Goal: Task Accomplishment & Management: Manage account settings

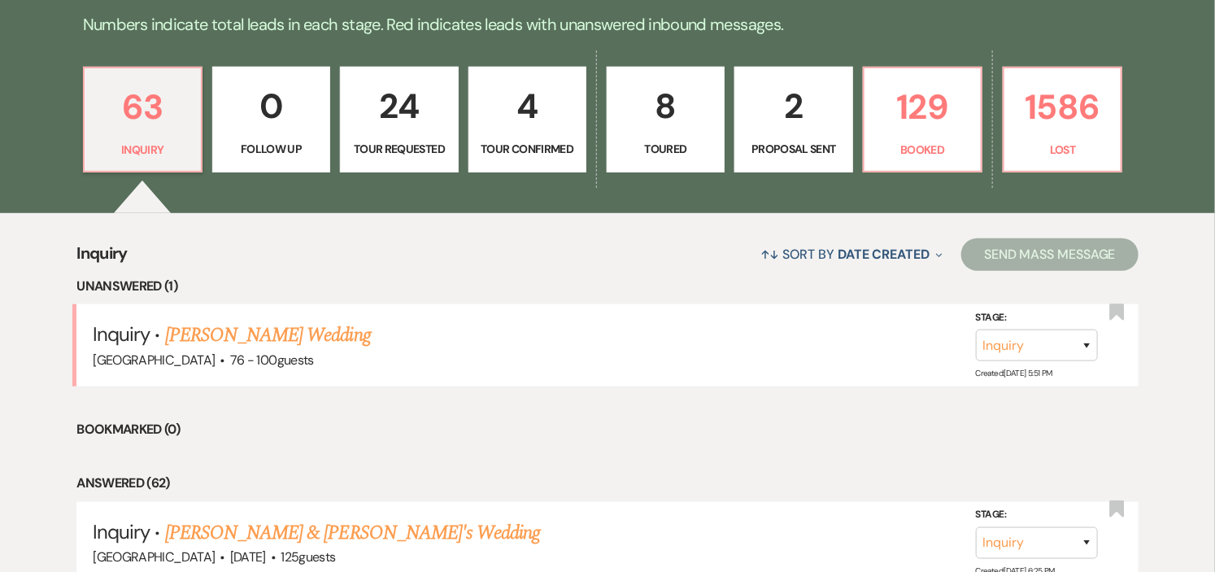
scroll to position [451, 0]
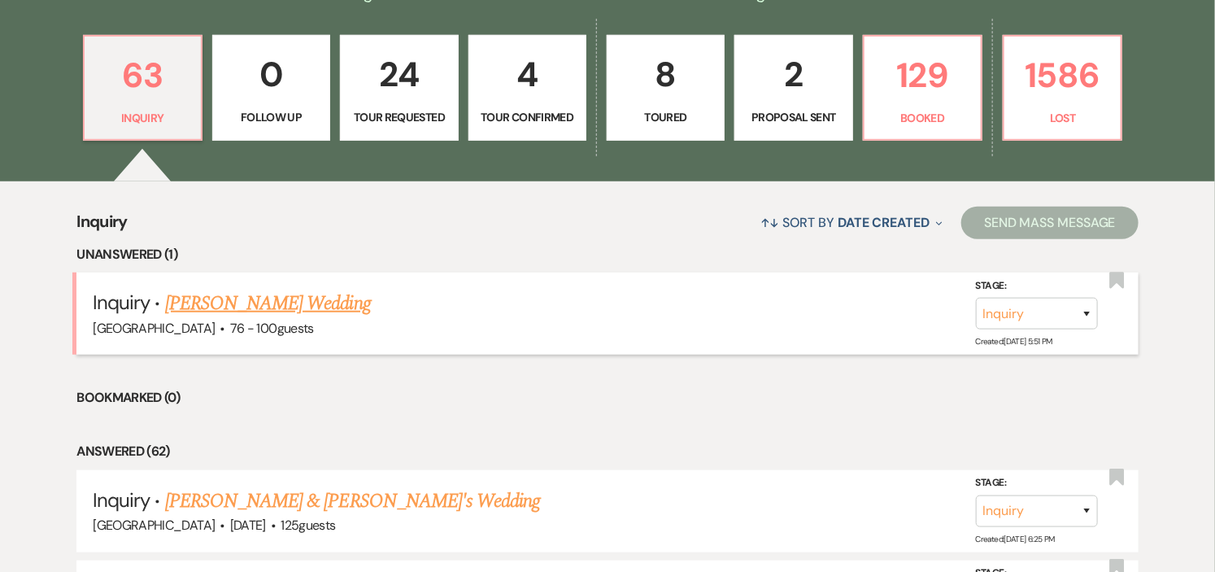
click at [253, 303] on link "[PERSON_NAME] Wedding" at bounding box center [268, 303] width 206 height 29
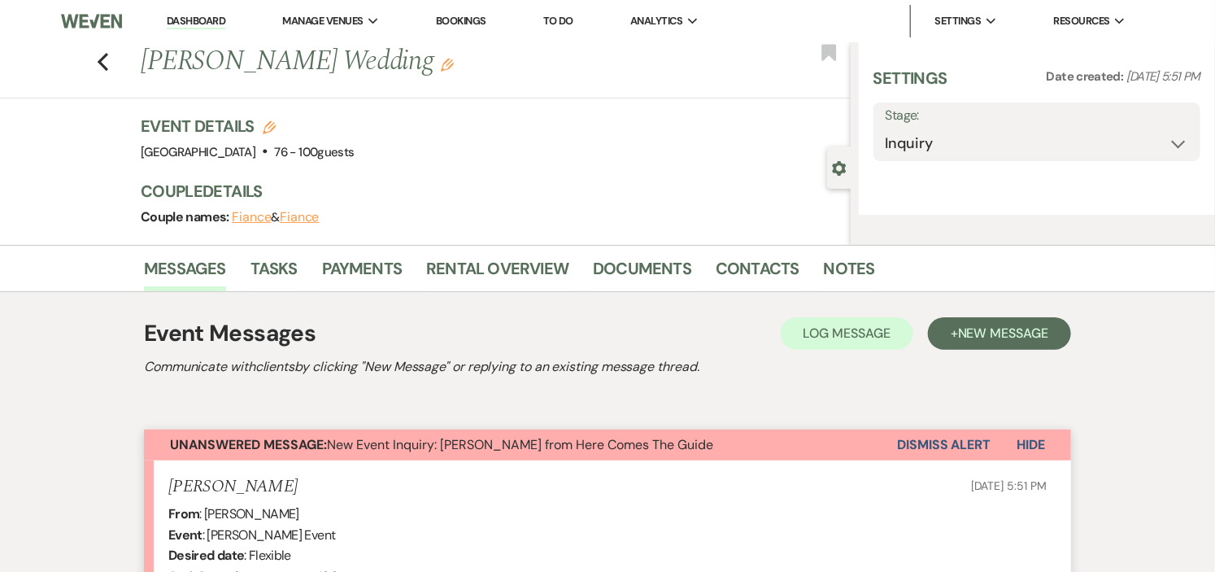
select select "4"
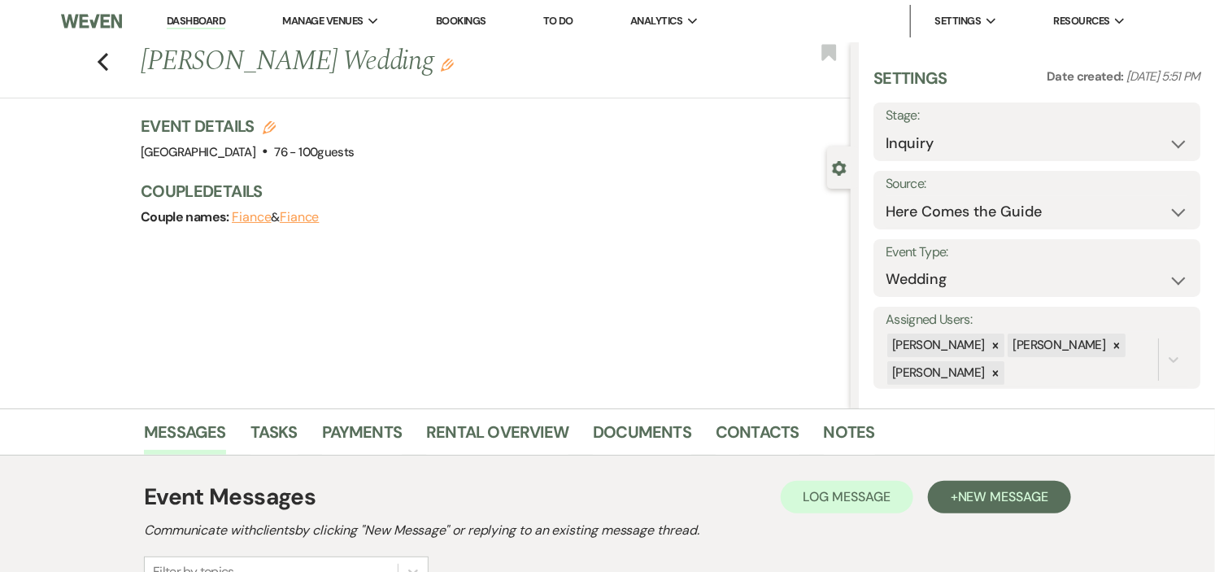
click at [188, 19] on link "Dashboard" at bounding box center [196, 21] width 59 height 15
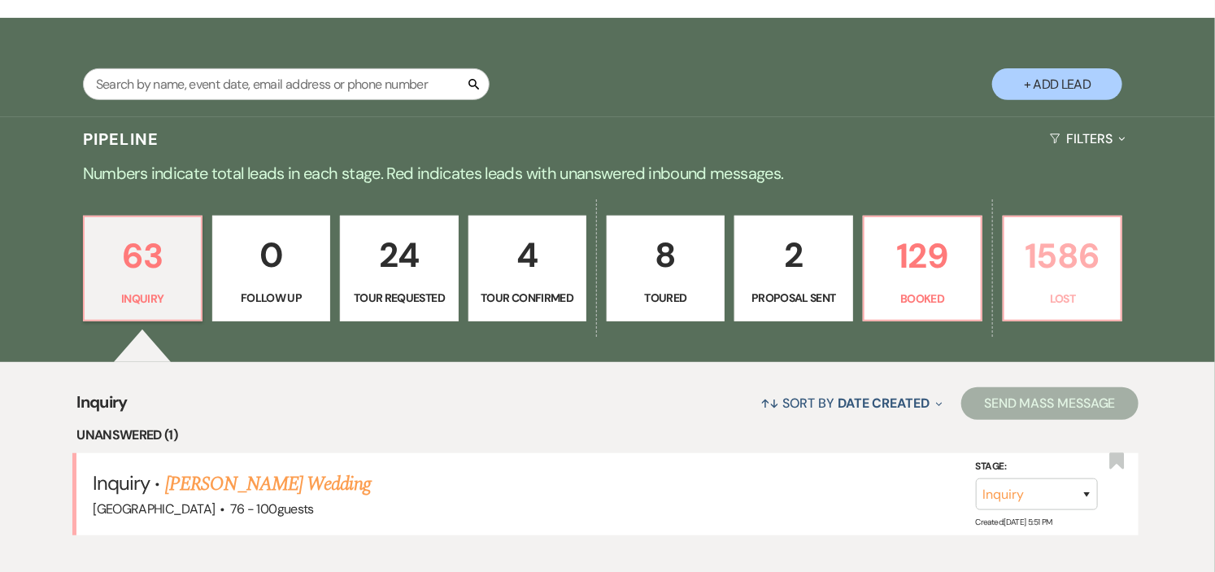
click at [1034, 294] on p "Lost" at bounding box center [1062, 299] width 97 height 18
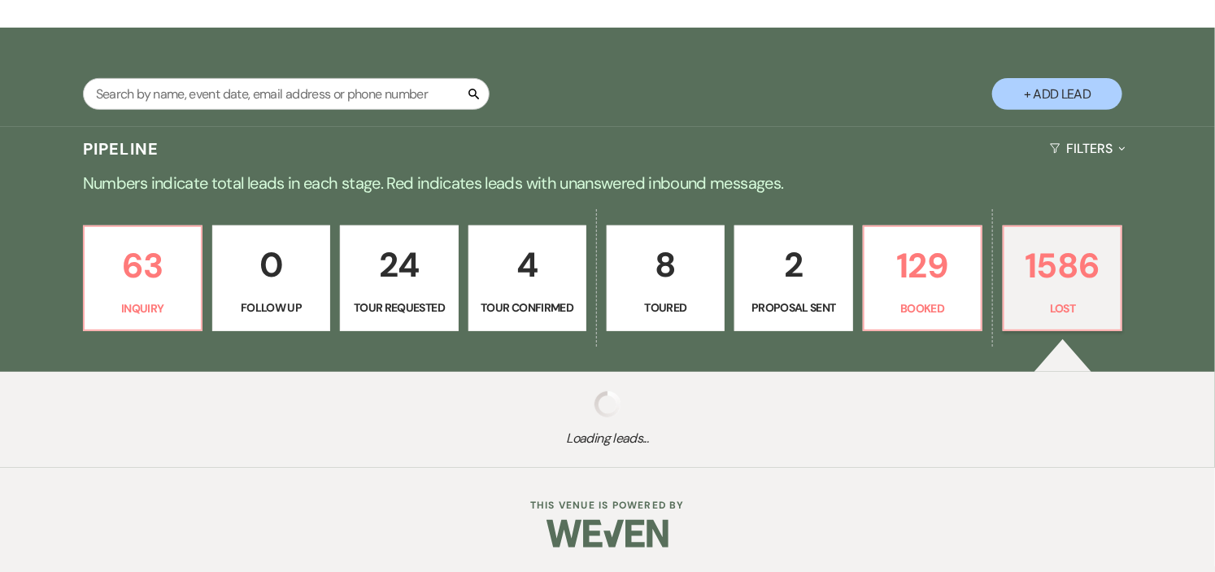
scroll to position [260, 0]
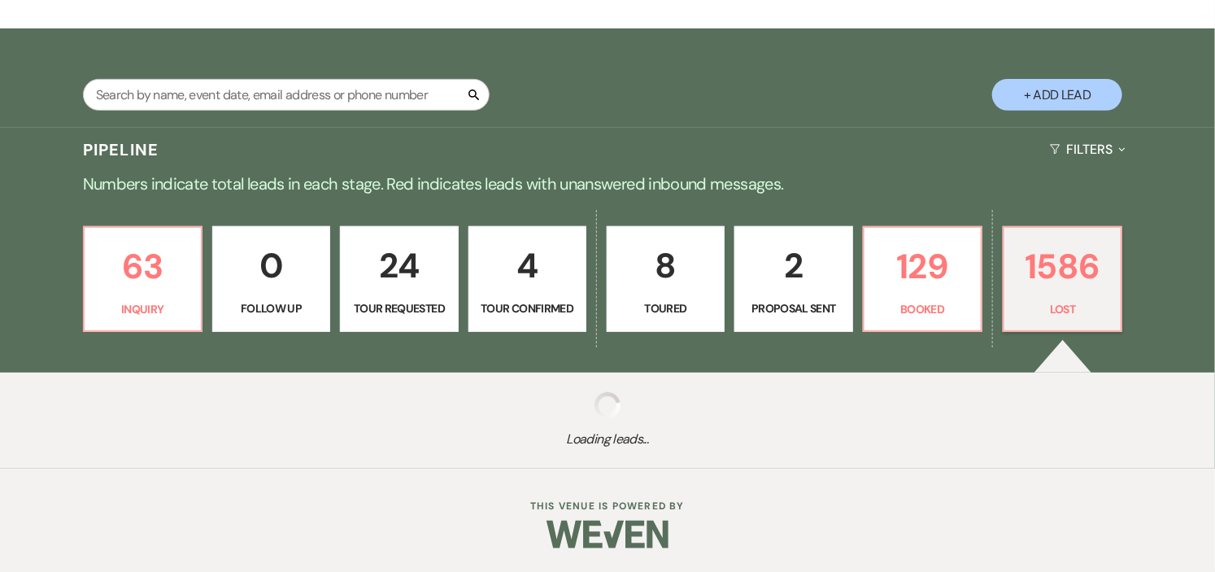
select select "8"
select select "5"
select select "8"
select select "10"
select select "8"
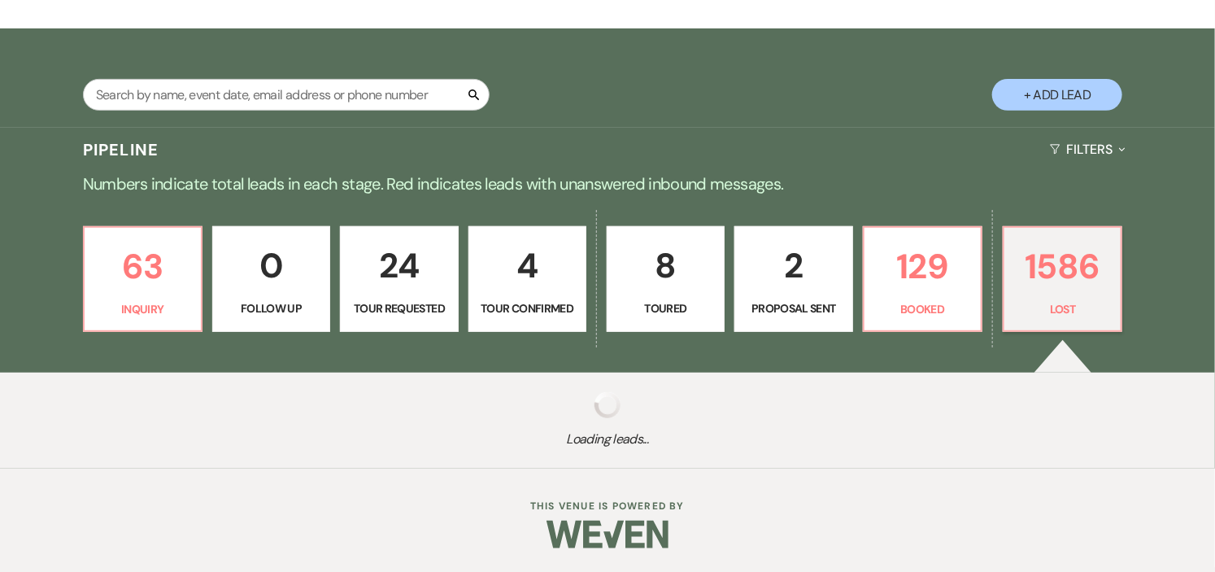
select select "8"
select select "10"
select select "8"
select select "11"
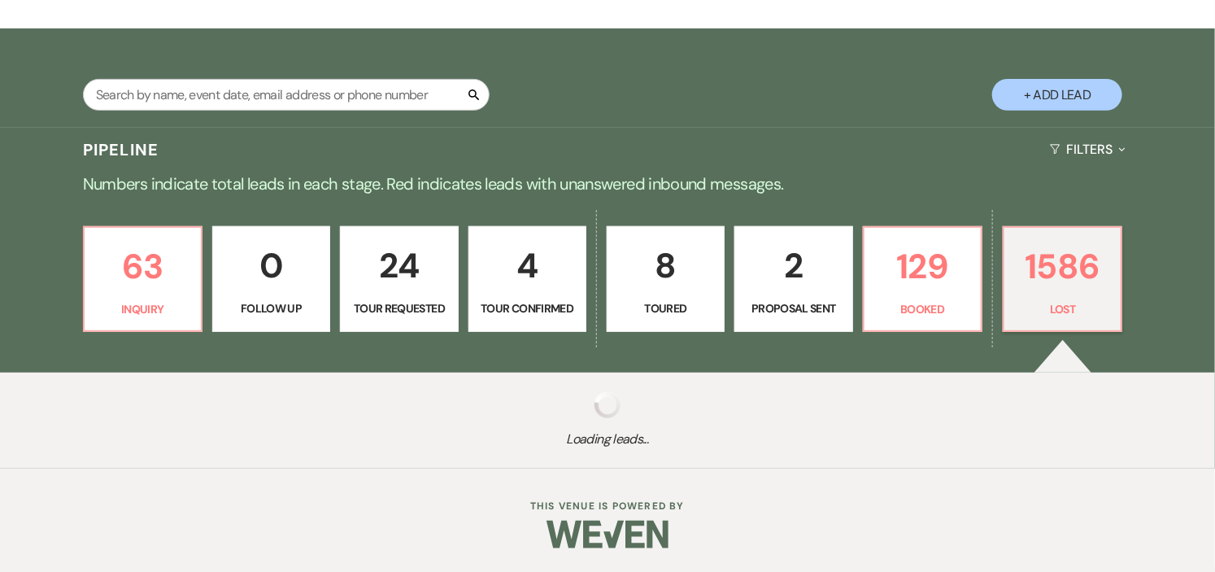
select select "8"
select select "6"
select select "8"
select select "5"
select select "8"
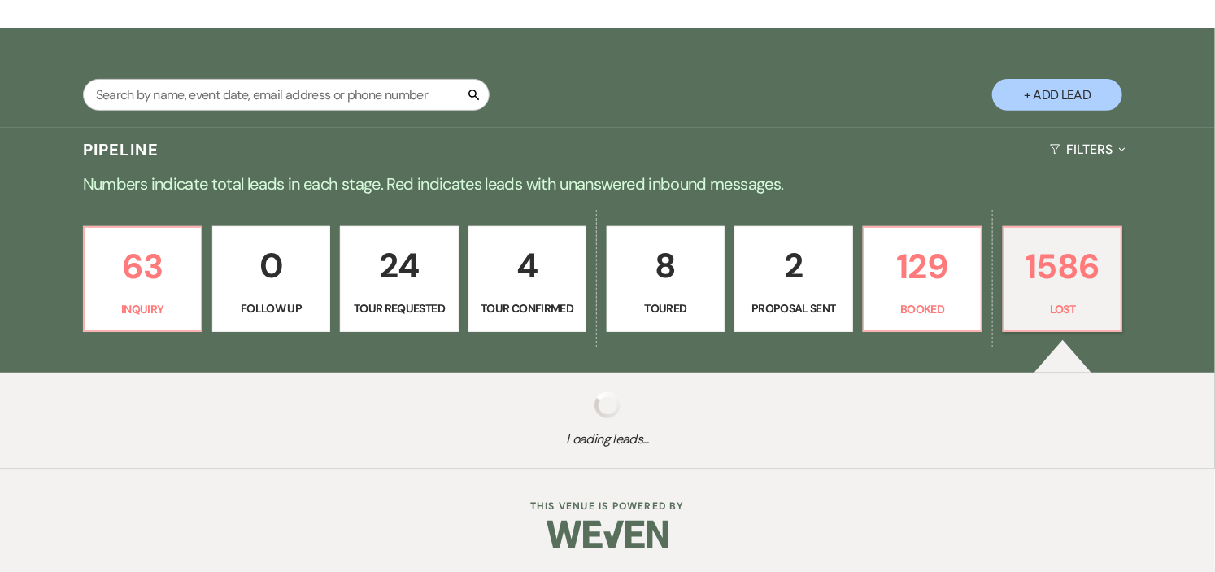
select select "1"
select select "8"
select select "5"
select select "8"
select select "5"
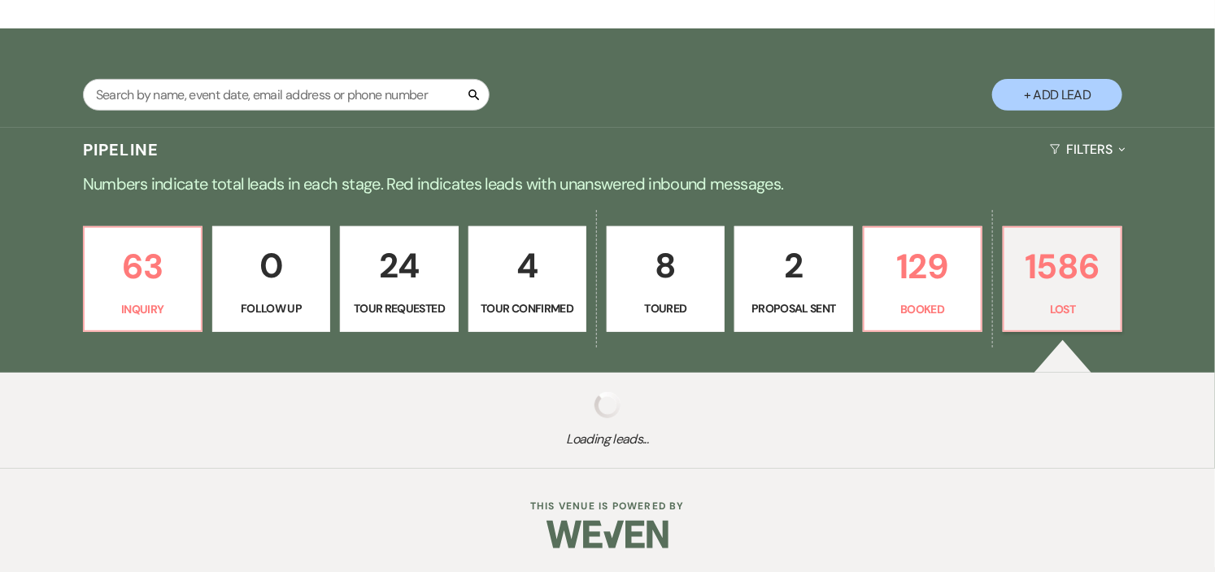
select select "8"
select select "5"
select select "8"
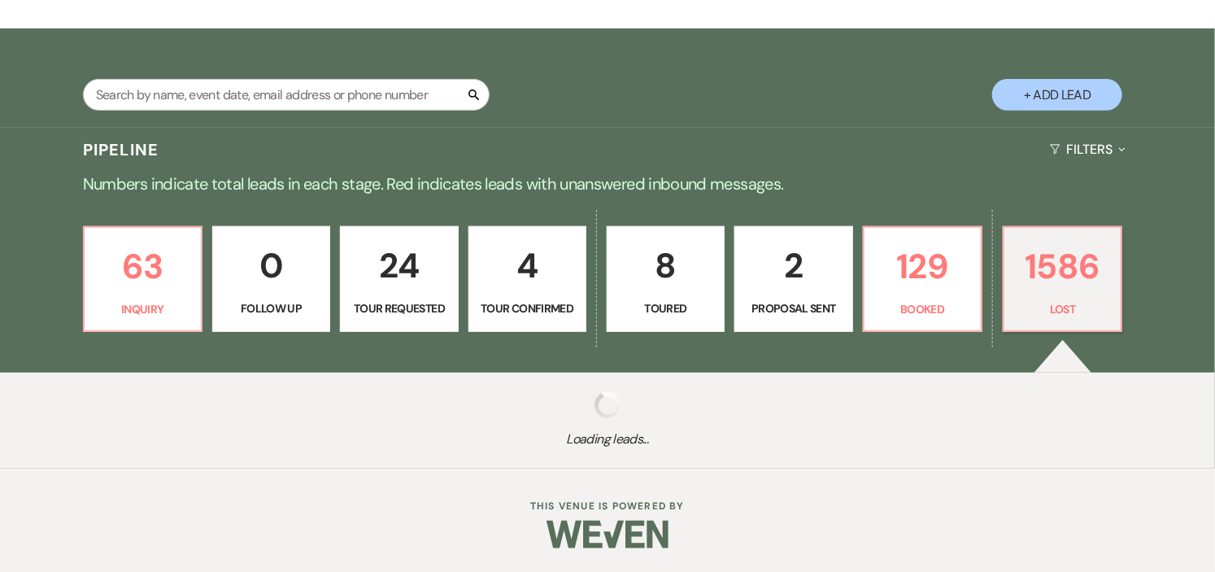
select select "11"
select select "8"
select select "5"
select select "8"
select select "11"
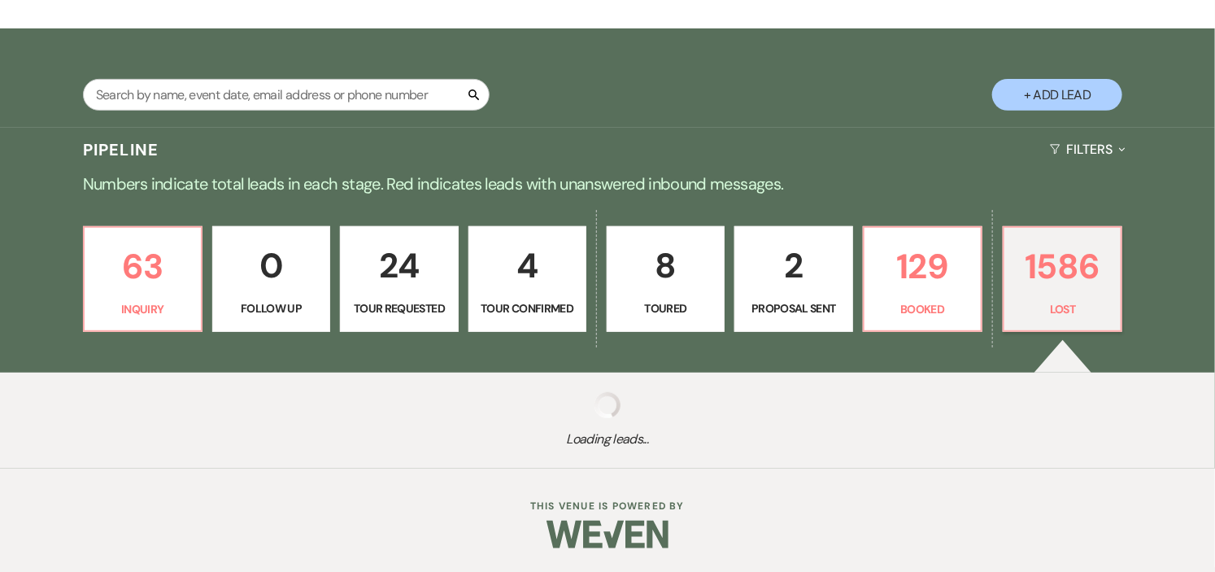
select select "8"
select select "5"
select select "8"
select select "5"
select select "8"
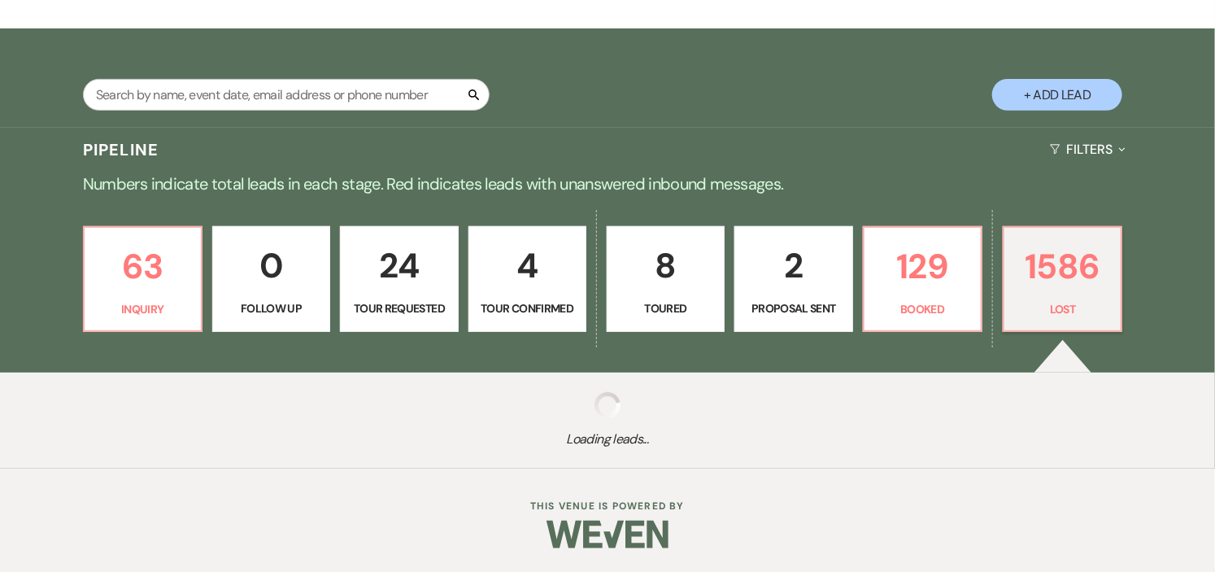
select select "11"
select select "8"
select select "11"
select select "8"
select select "6"
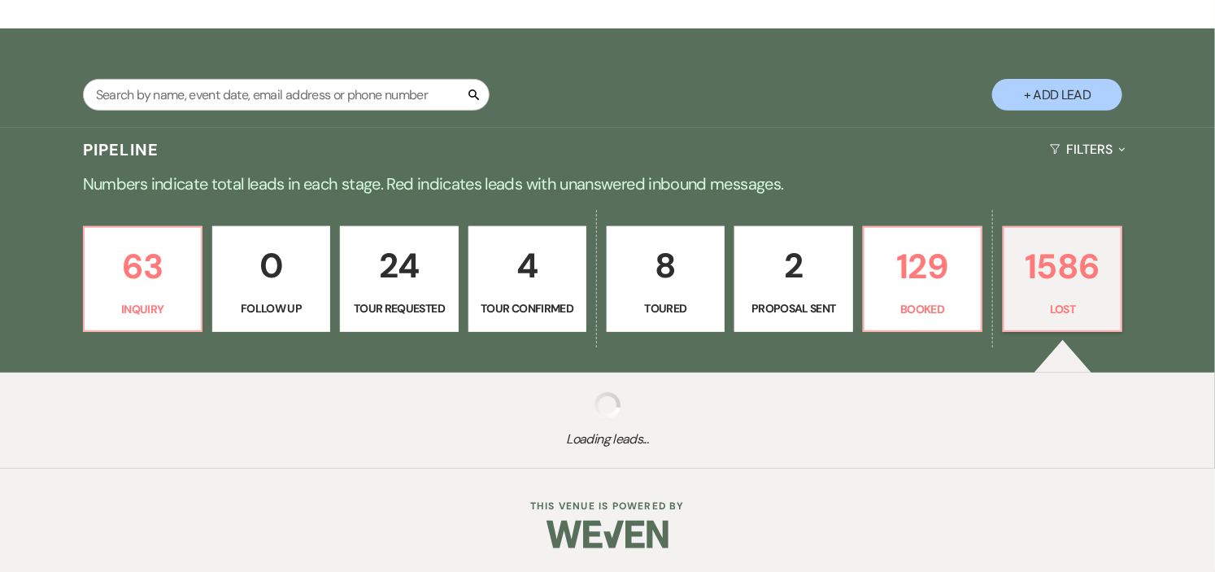
select select "8"
select select "5"
select select "8"
select select "5"
select select "8"
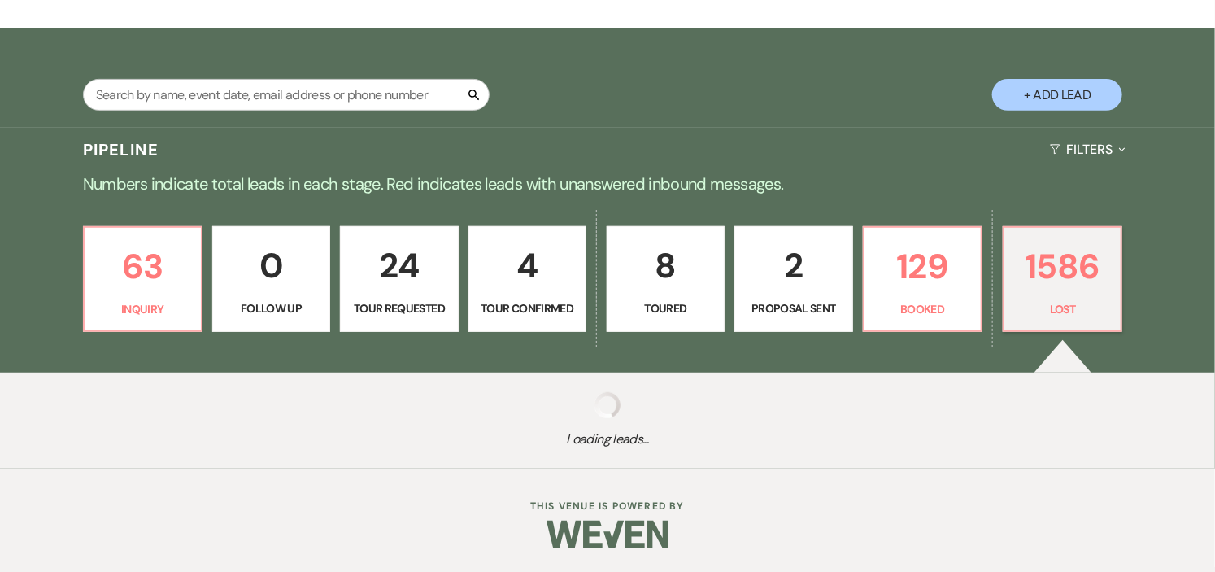
select select "5"
select select "8"
select select "10"
select select "8"
select select "11"
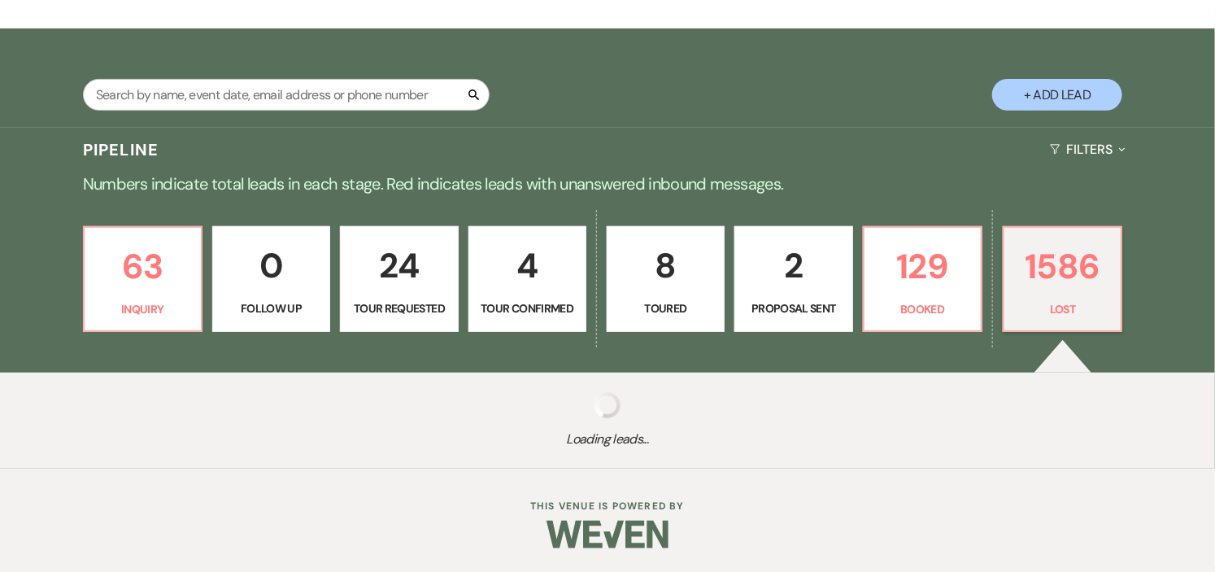
select select "8"
select select "10"
select select "8"
select select "5"
select select "8"
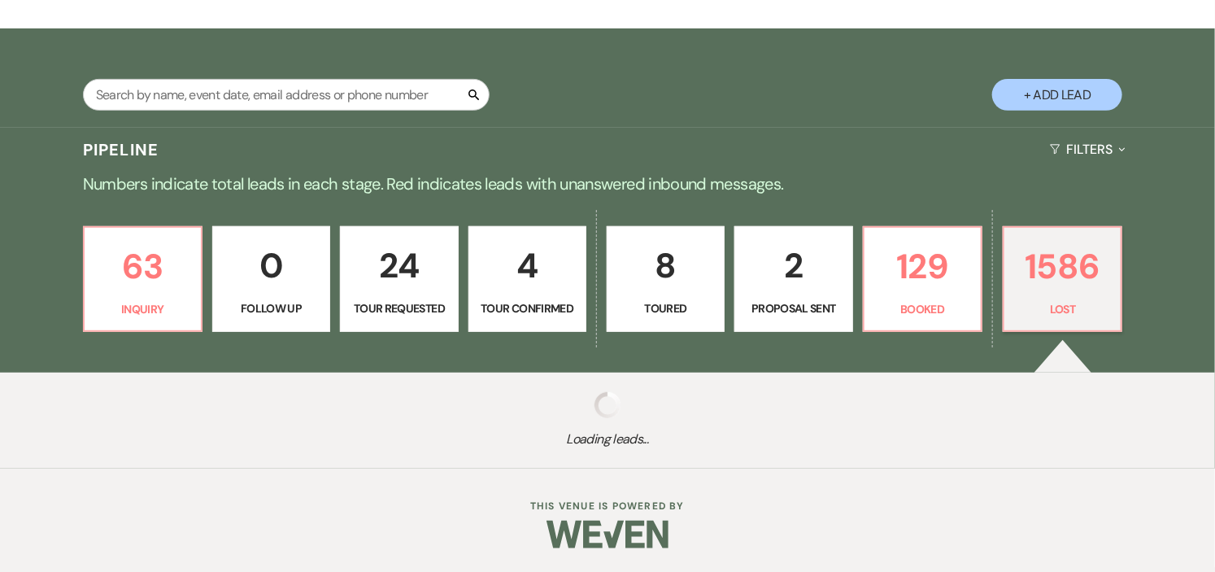
select select "5"
select select "8"
select select "5"
select select "8"
select select "5"
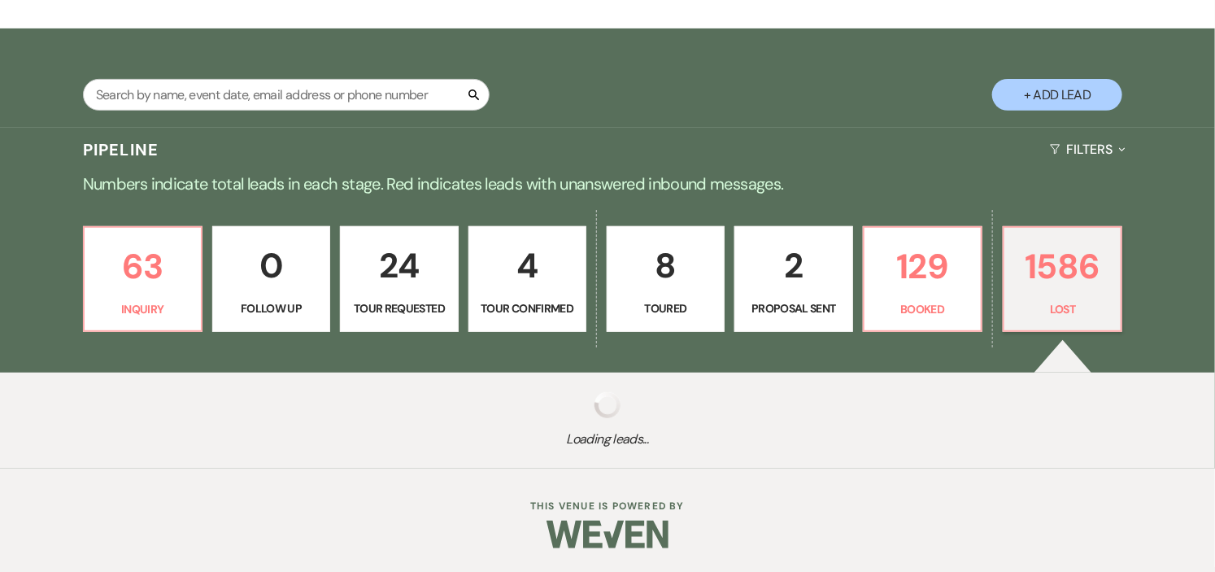
select select "8"
select select "5"
select select "8"
select select "5"
select select "8"
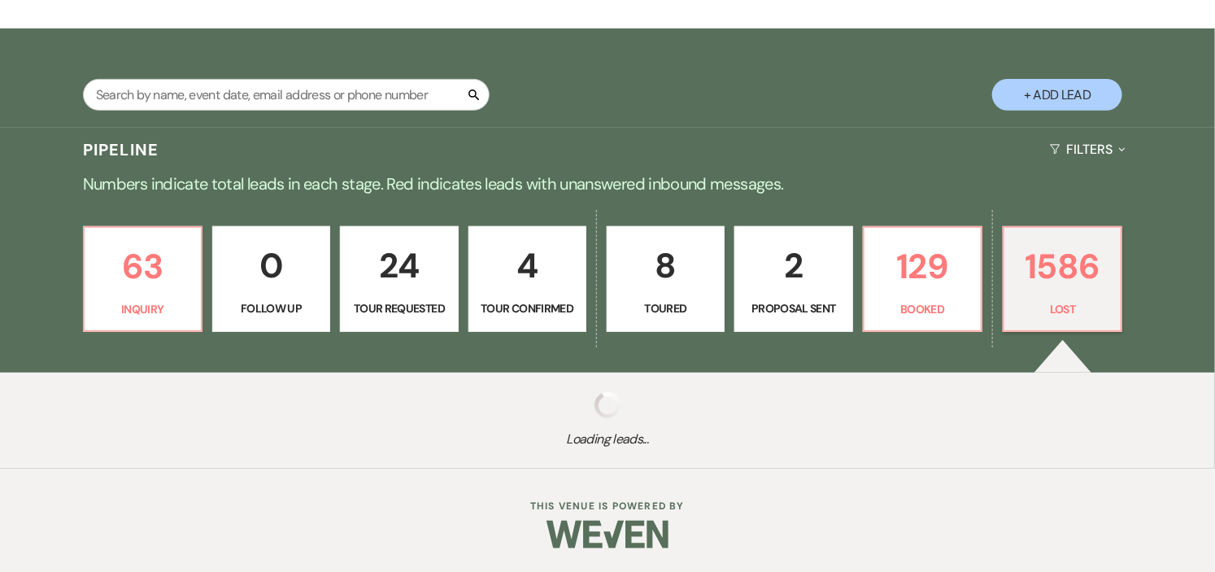
select select "5"
select select "8"
select select "5"
select select "8"
select select "9"
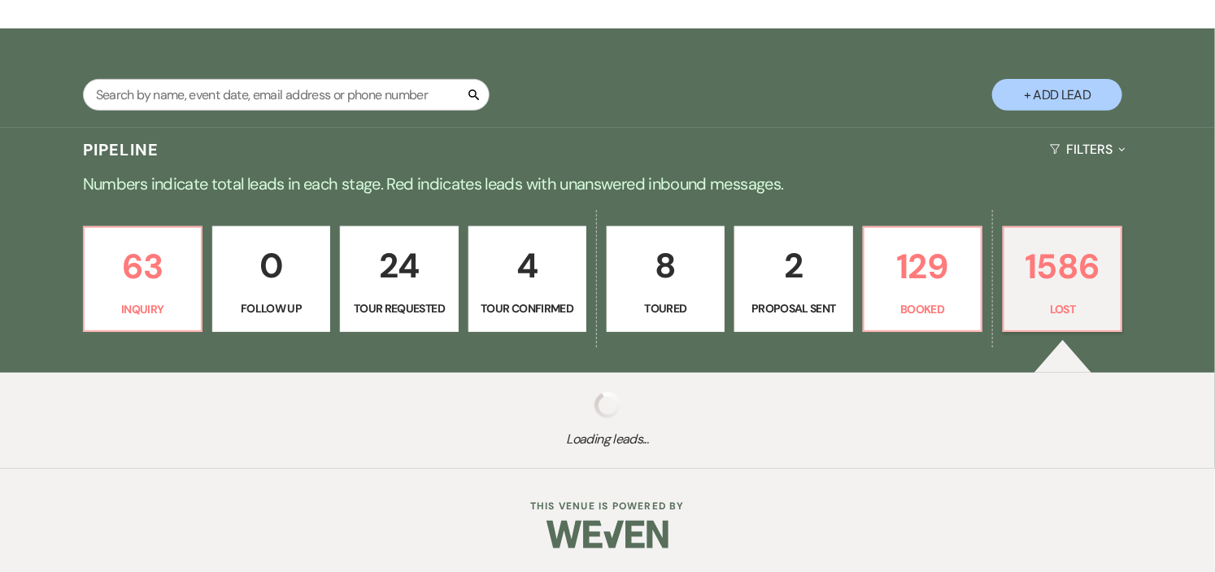
select select "8"
select select "9"
select select "8"
select select "5"
select select "8"
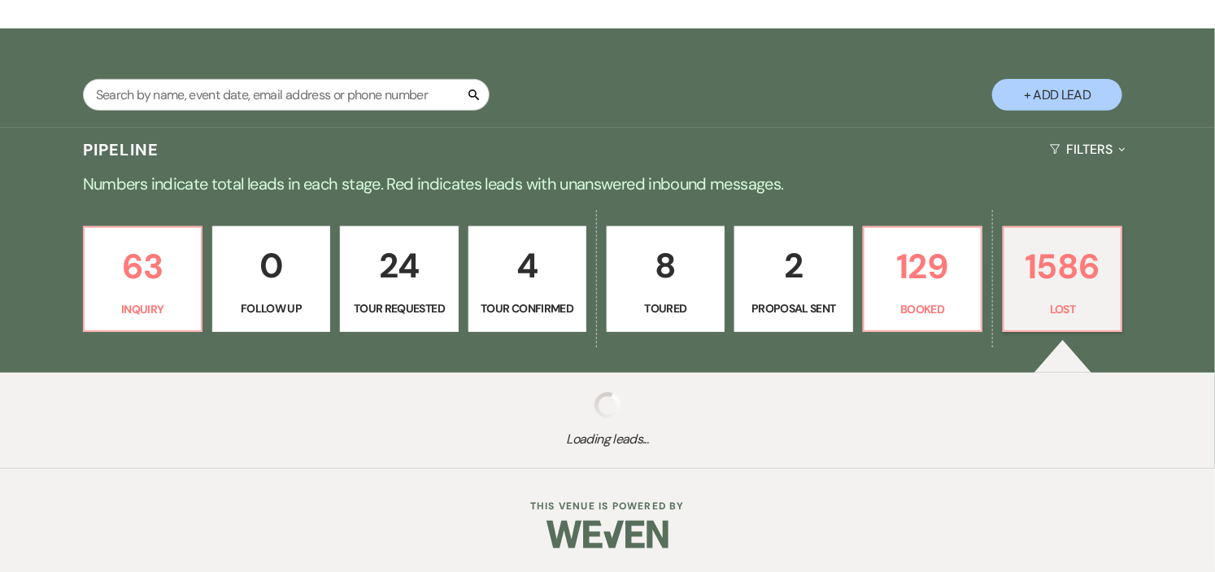
select select "5"
select select "8"
select select "5"
select select "8"
select select "5"
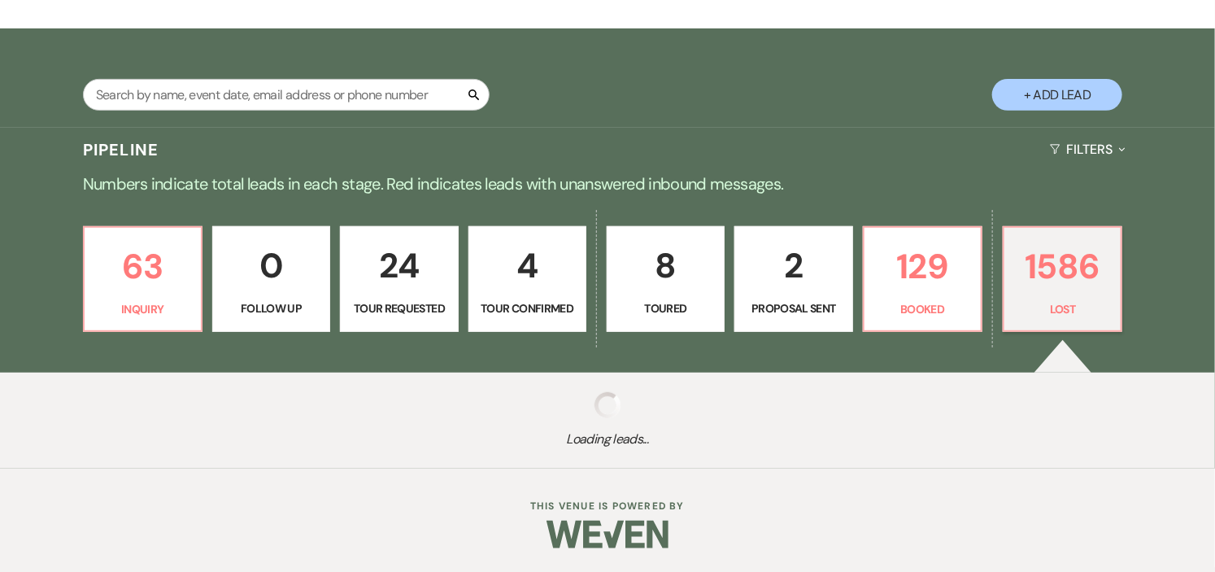
select select "8"
select select "6"
select select "8"
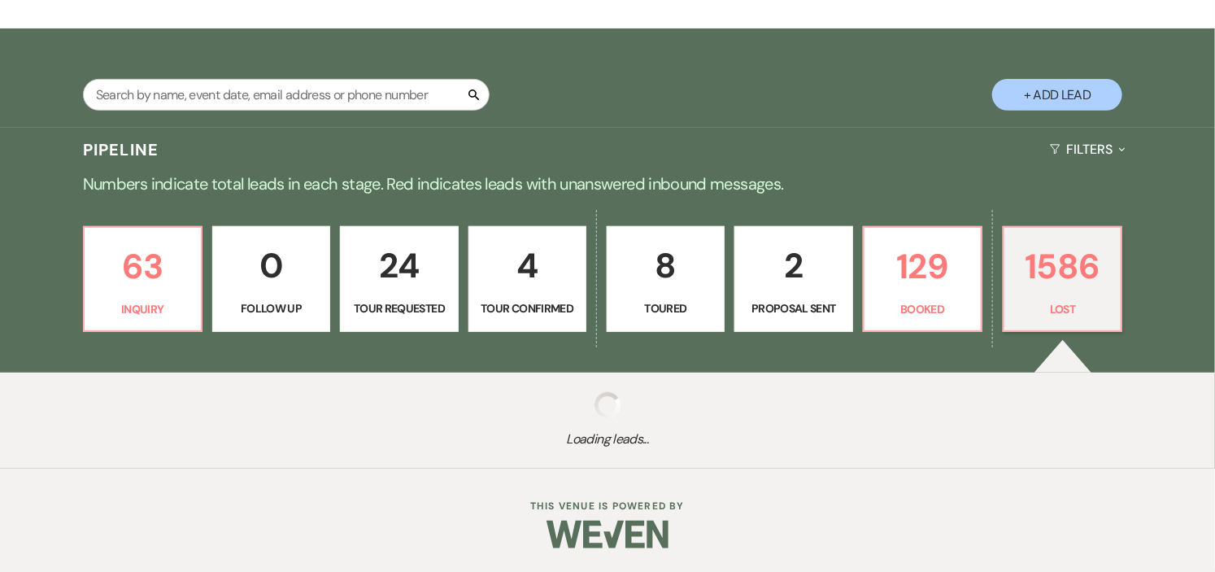
select select "5"
select select "8"
select select "5"
select select "8"
select select "5"
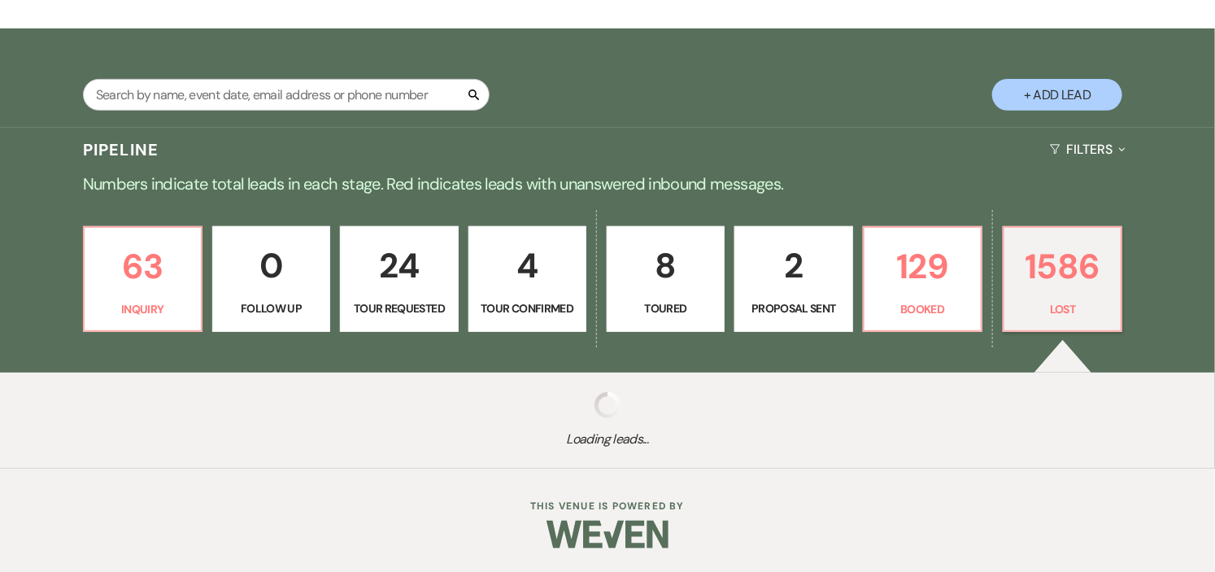
select select "8"
select select "5"
select select "8"
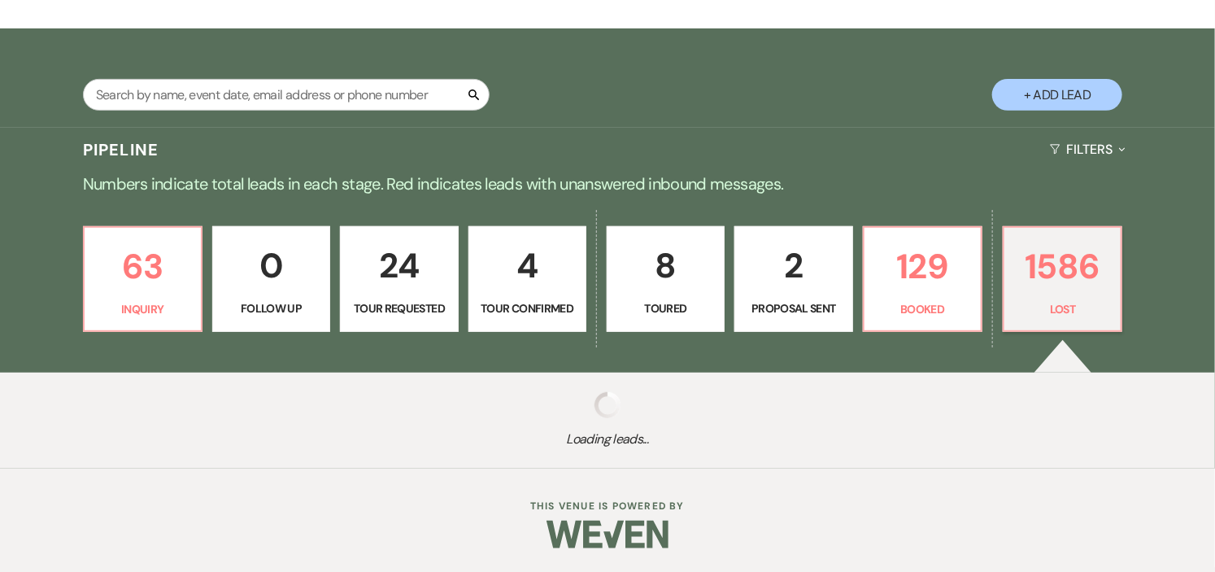
select select "5"
select select "8"
select select "5"
select select "8"
select select "5"
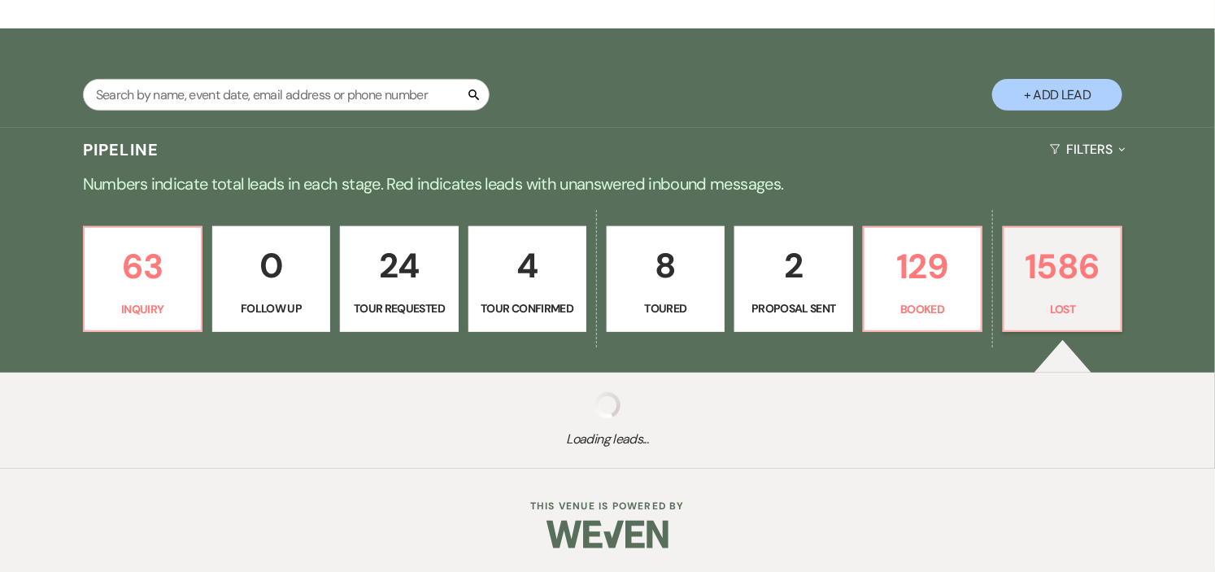
select select "8"
select select "10"
select select "8"
select select "5"
select select "8"
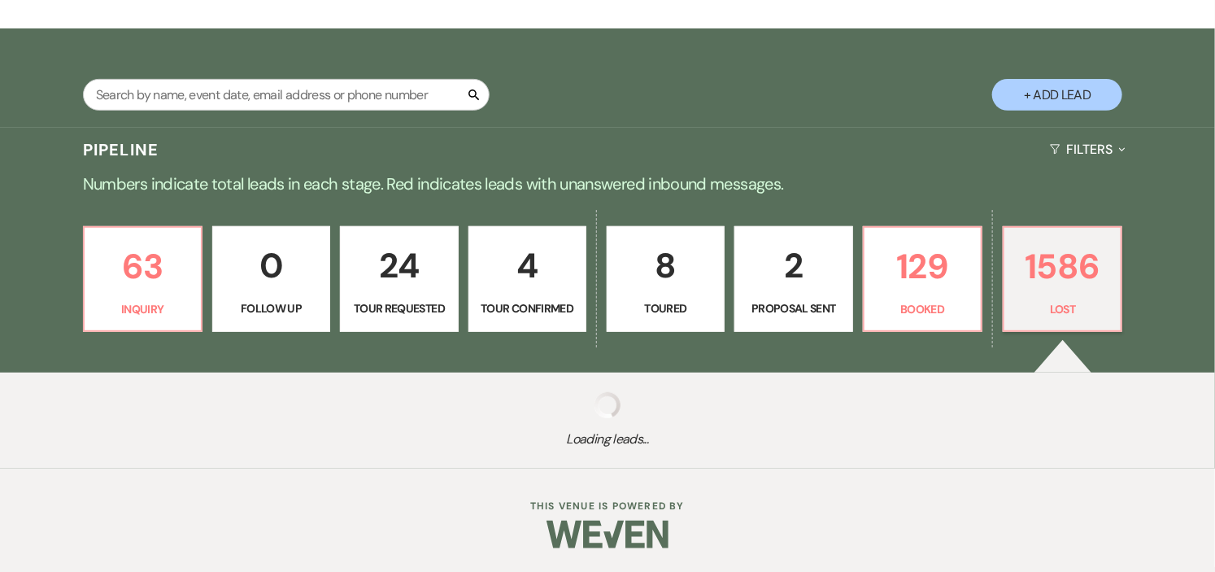
select select "5"
select select "8"
select select "10"
select select "8"
select select "10"
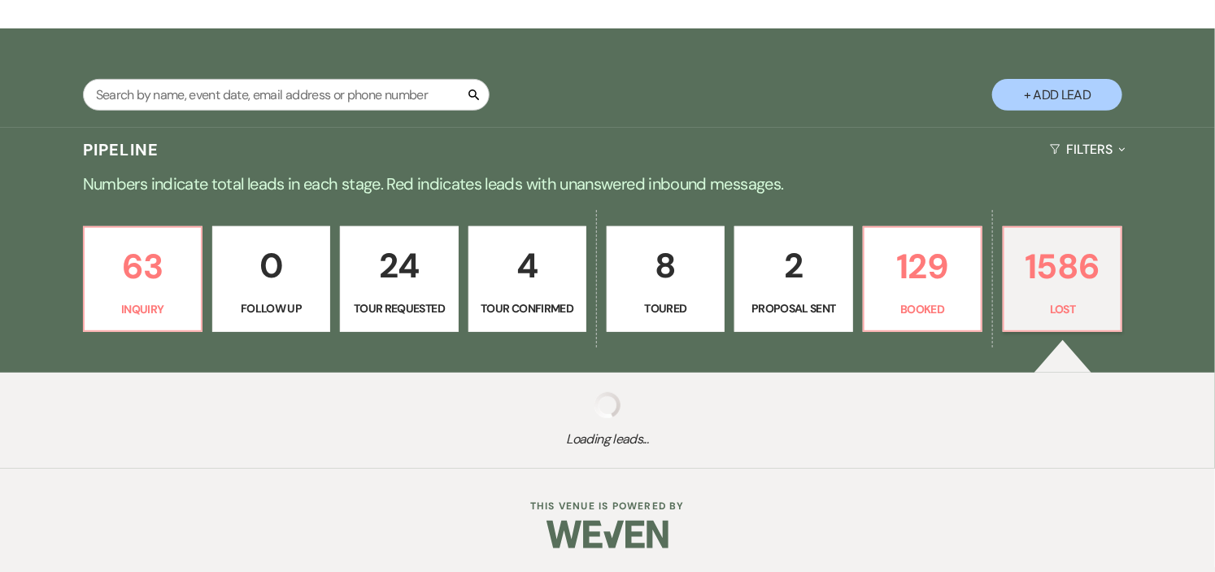
select select "8"
select select "5"
select select "8"
select select "5"
select select "8"
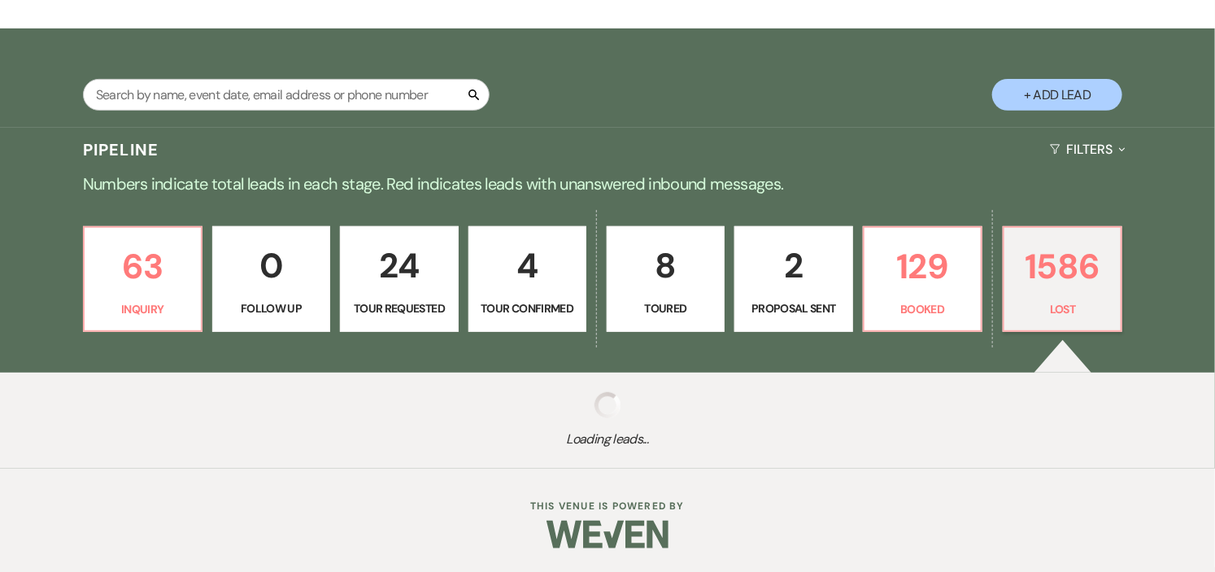
select select "5"
select select "8"
select select "5"
select select "8"
select select "5"
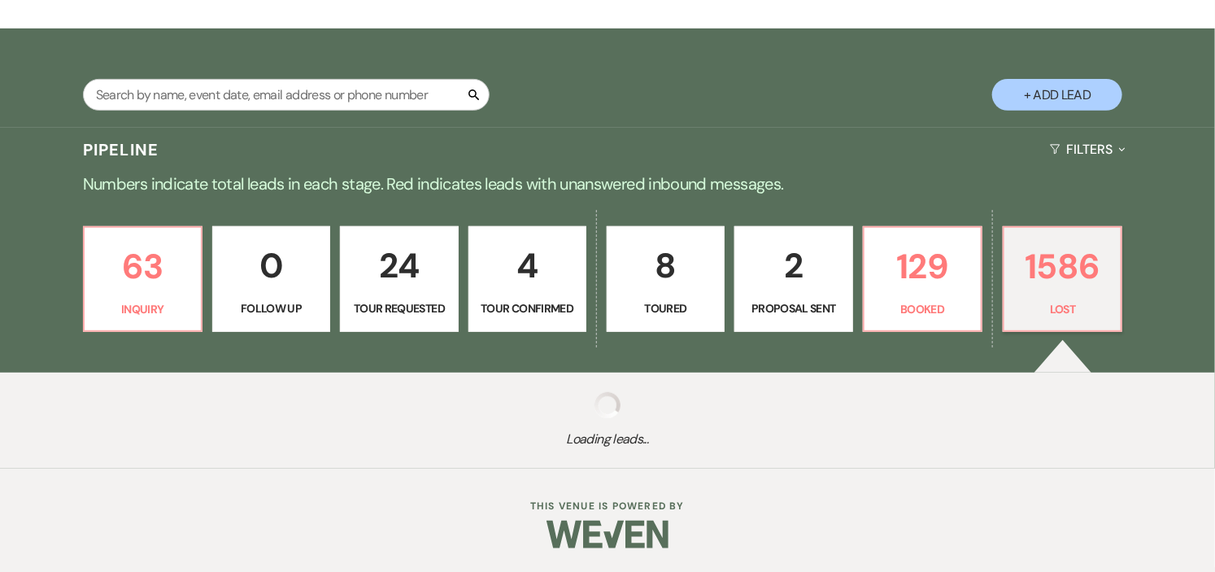
select select "8"
select select "5"
select select "8"
select select "10"
select select "8"
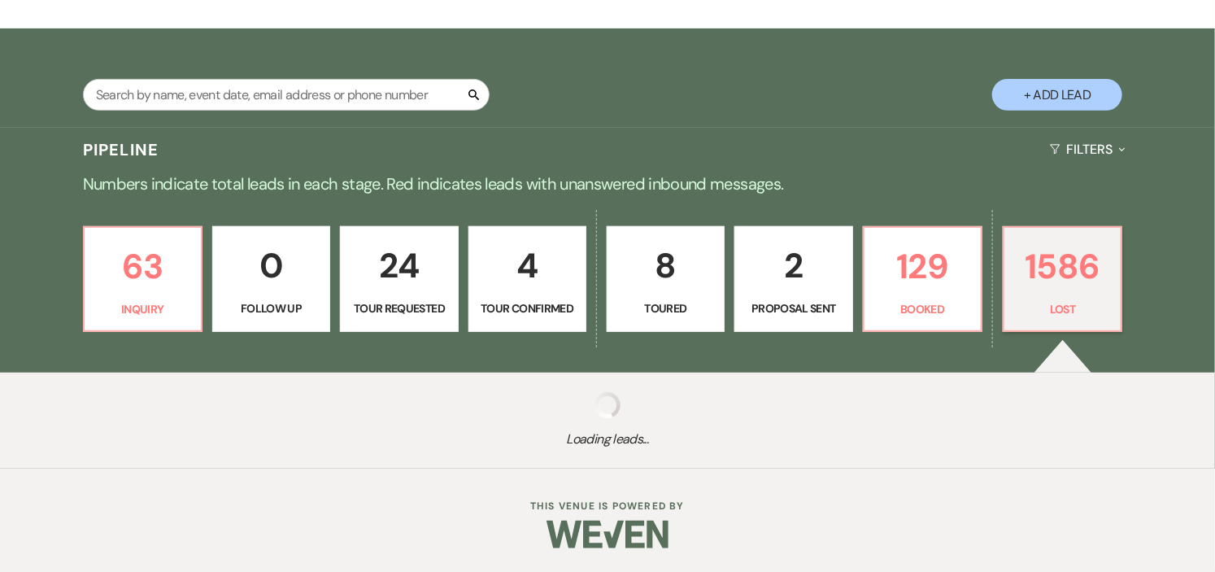
select select "8"
select select "5"
select select "8"
select select "5"
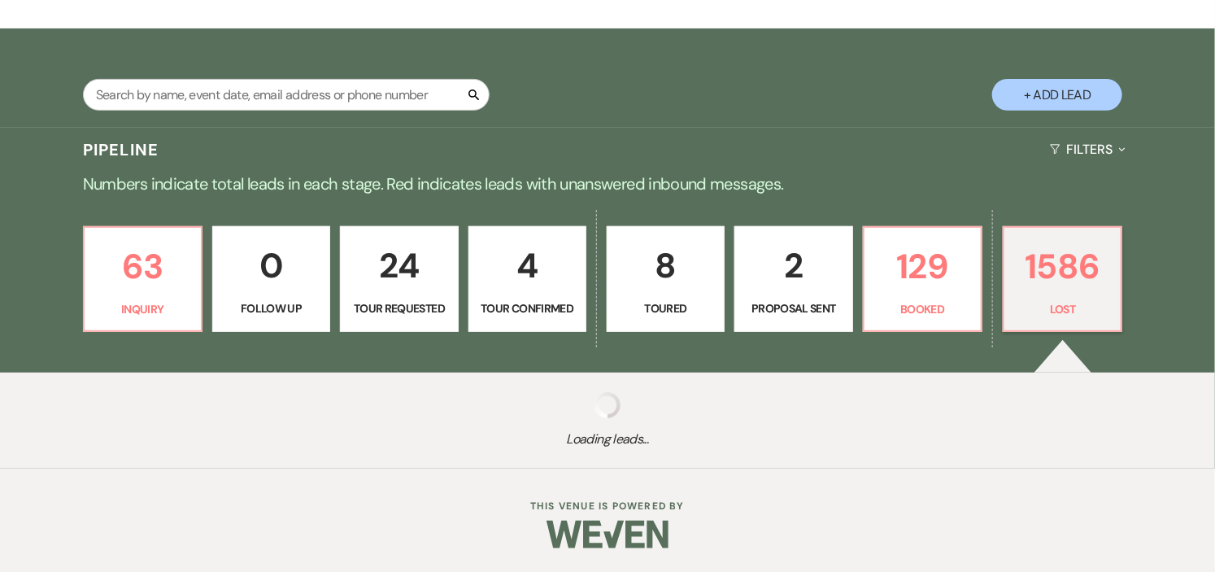
select select "8"
select select "1"
select select "8"
select select "10"
select select "8"
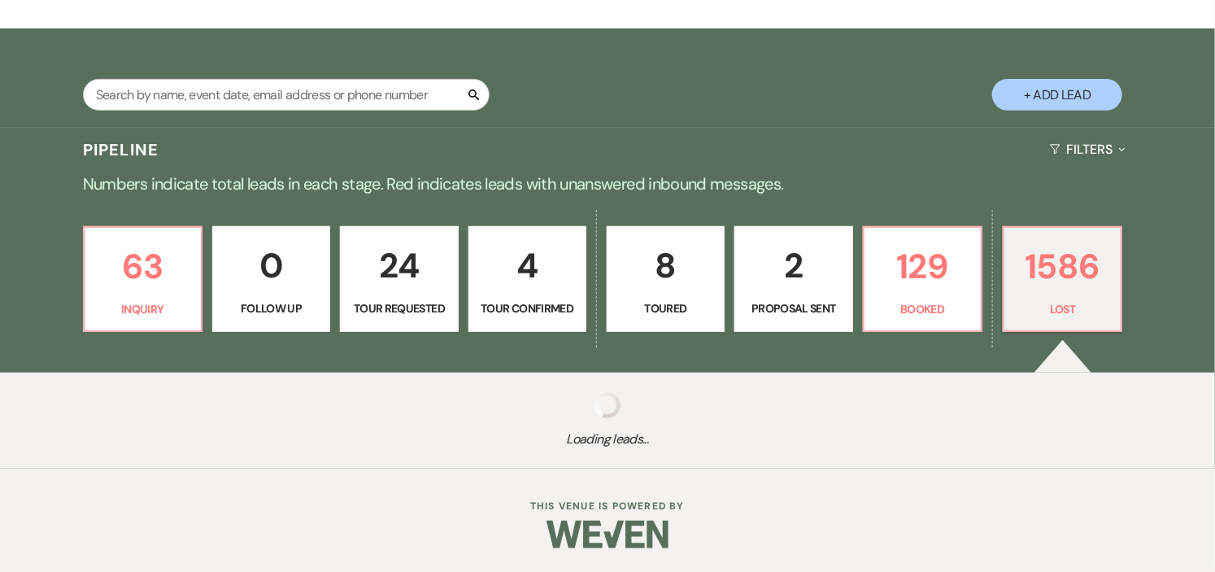
select select "10"
select select "8"
select select "5"
select select "8"
select select "5"
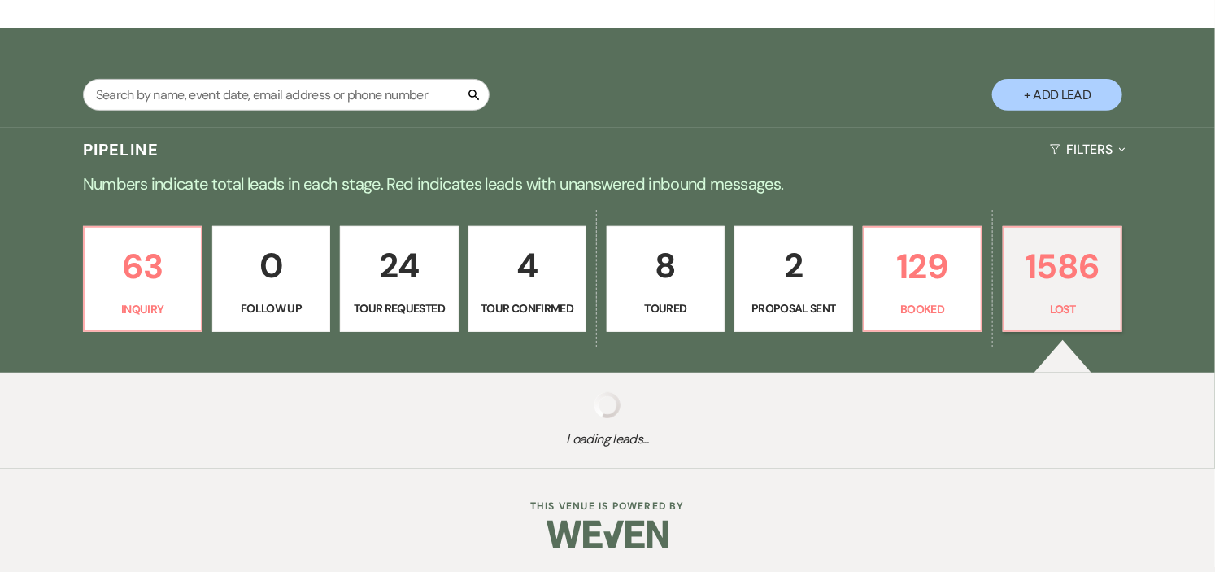
select select "8"
select select "5"
select select "8"
select select "5"
select select "8"
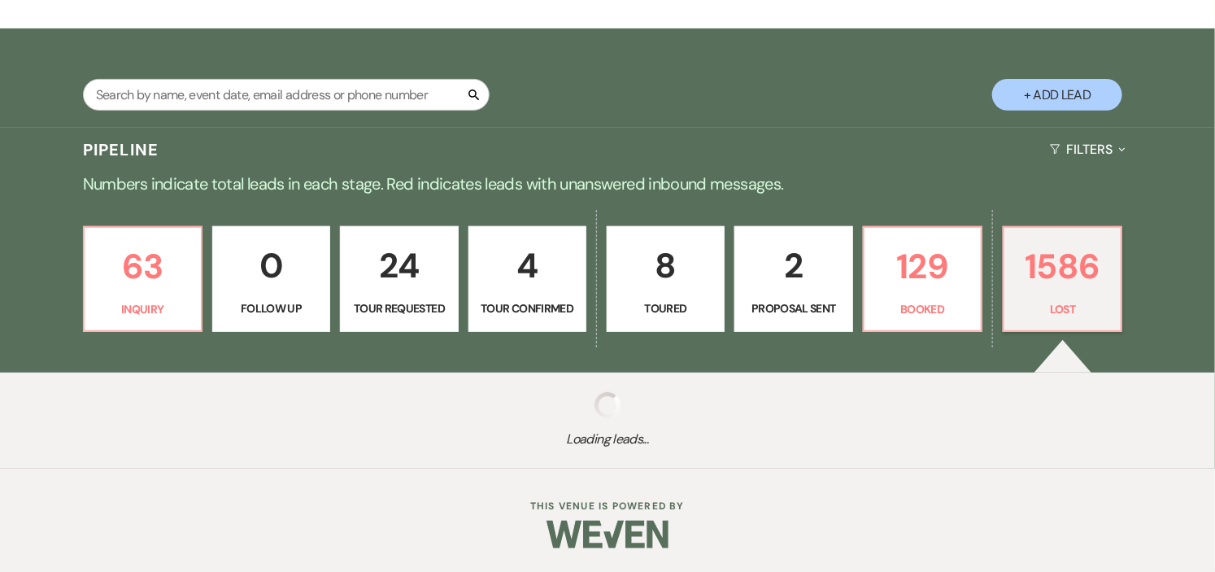
select select "11"
select select "8"
select select "5"
select select "8"
select select "5"
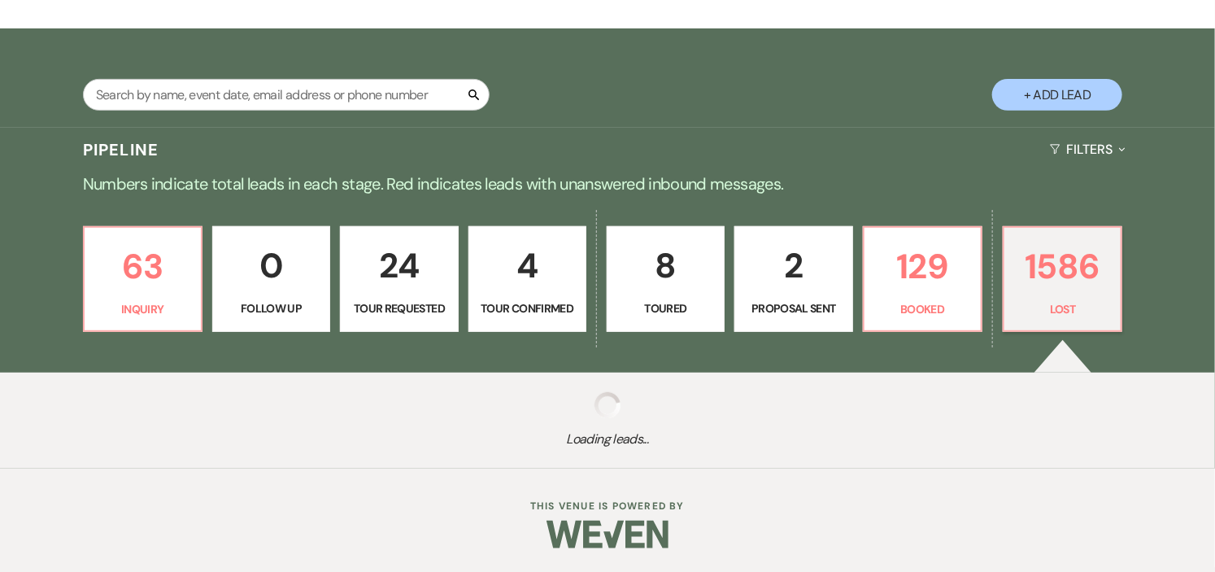
select select "8"
select select "5"
select select "8"
select select "5"
select select "8"
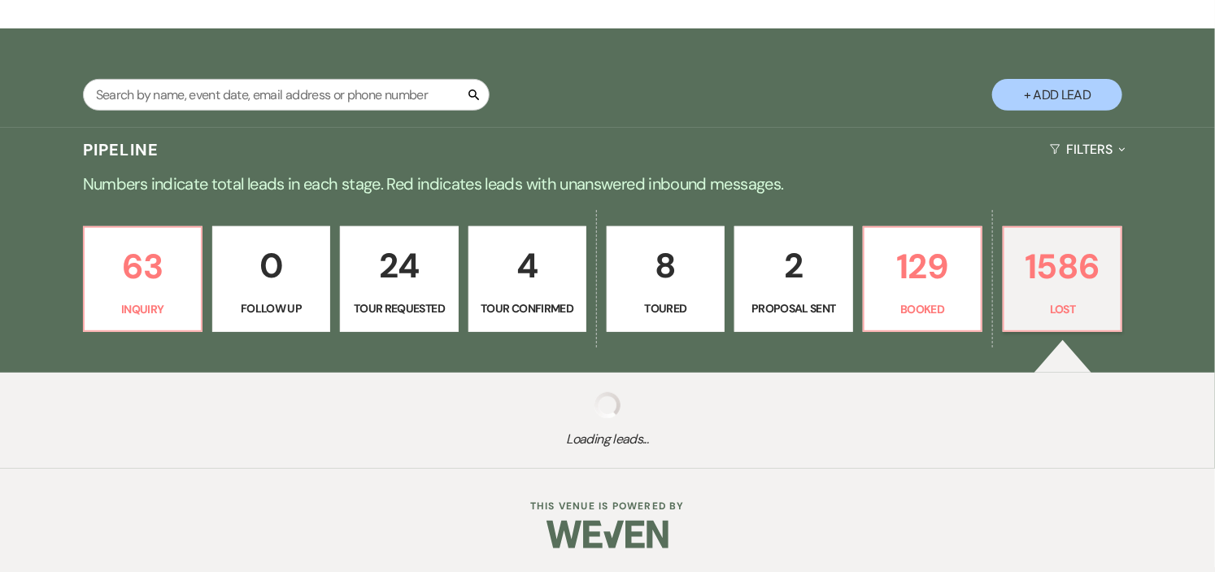
select select "5"
select select "8"
select select "5"
select select "8"
select select "5"
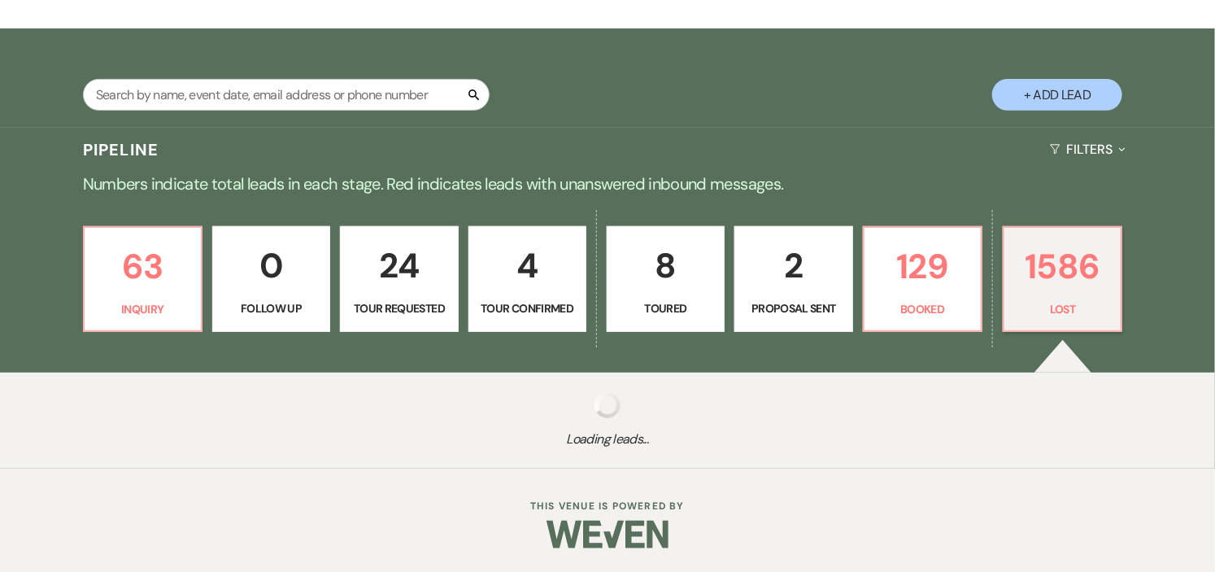
select select "8"
select select "5"
select select "8"
select select "5"
select select "8"
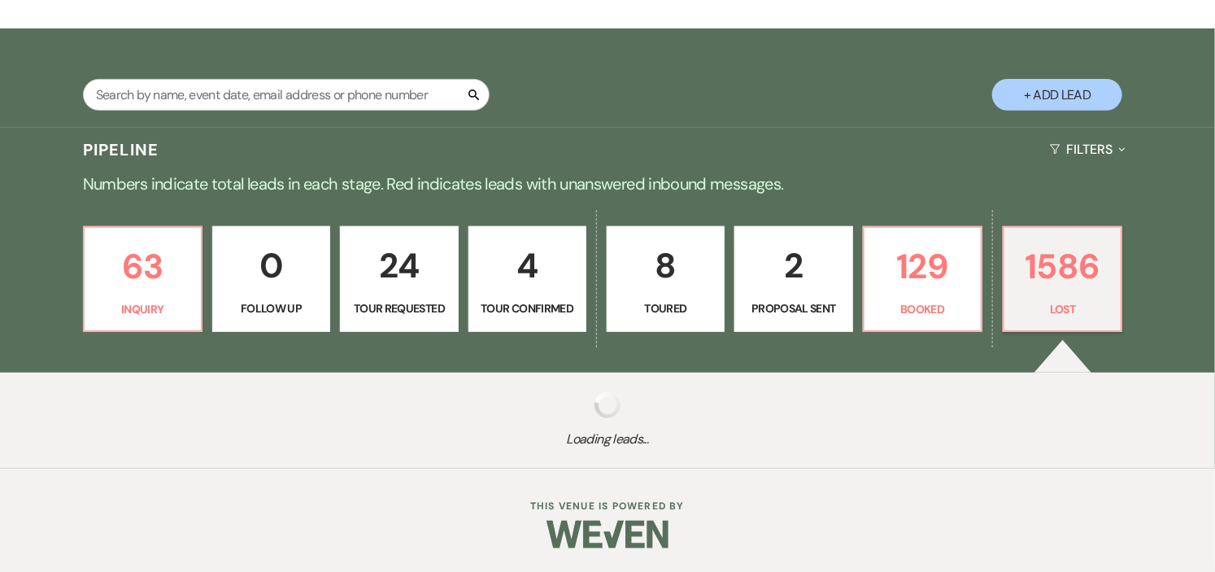
select select "5"
select select "8"
select select "10"
select select "8"
select select "5"
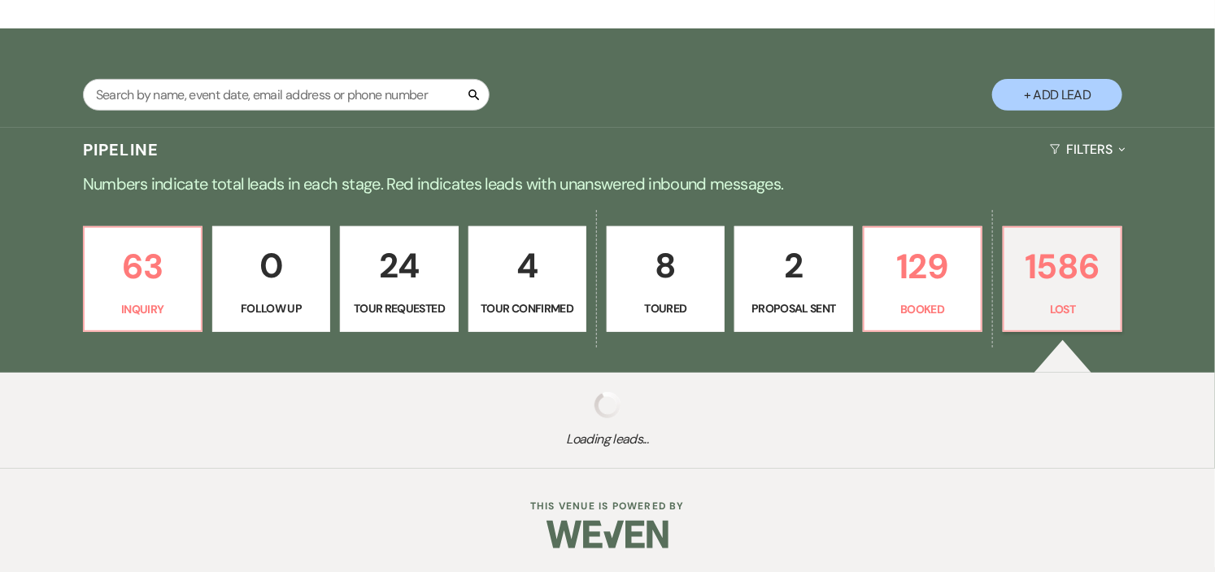
select select "8"
select select "5"
select select "8"
select select "5"
select select "8"
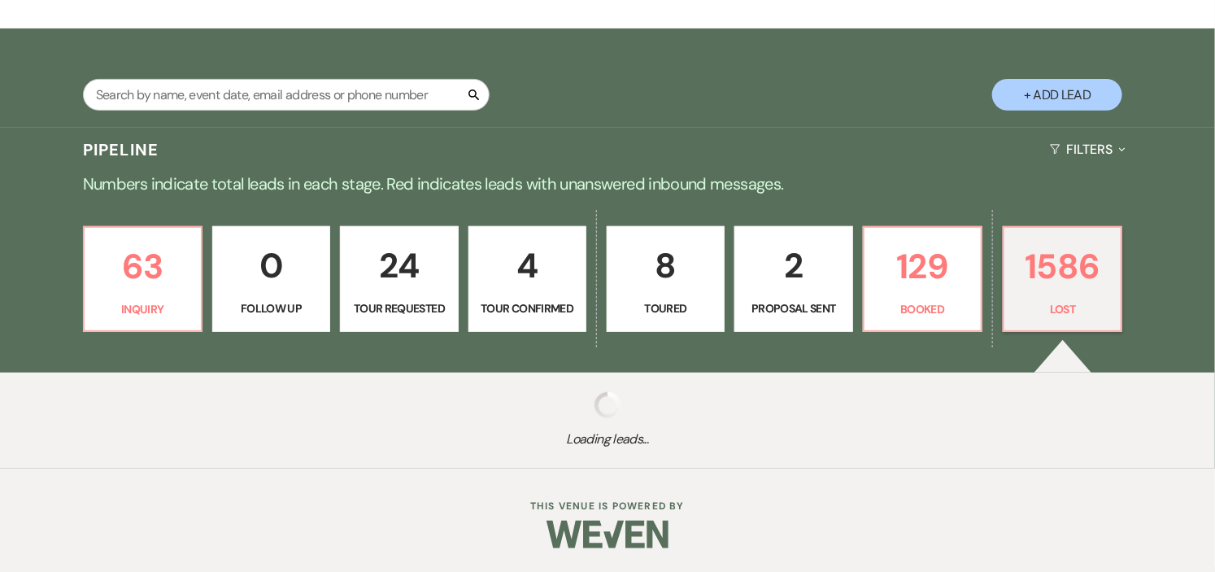
select select "5"
select select "8"
select select "10"
select select "8"
select select "10"
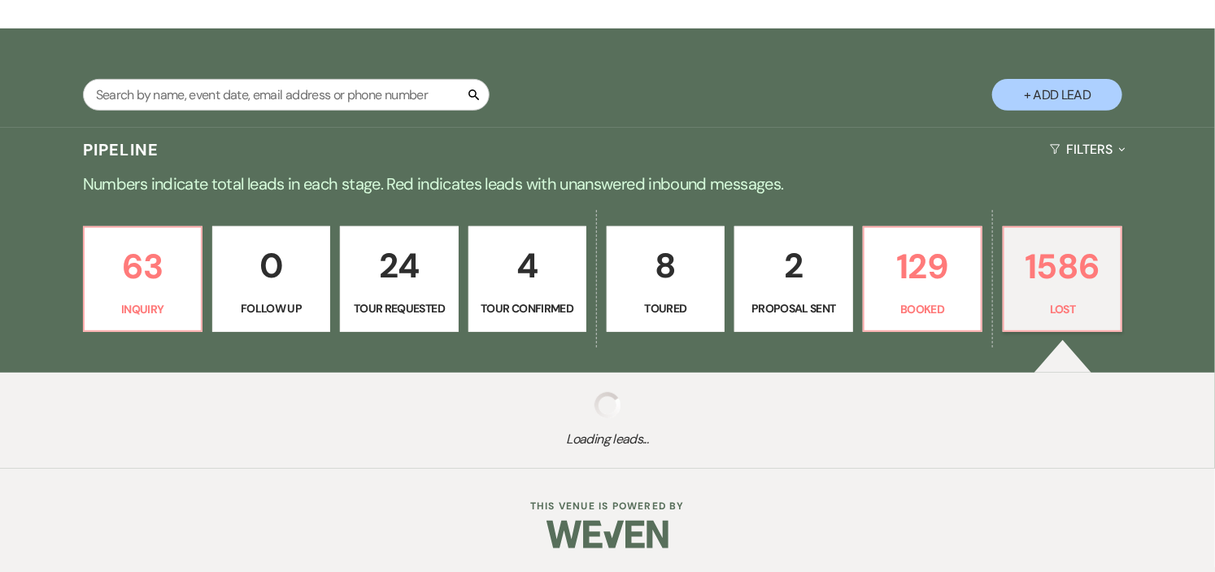
select select "8"
select select "1"
select select "8"
select select "5"
select select "8"
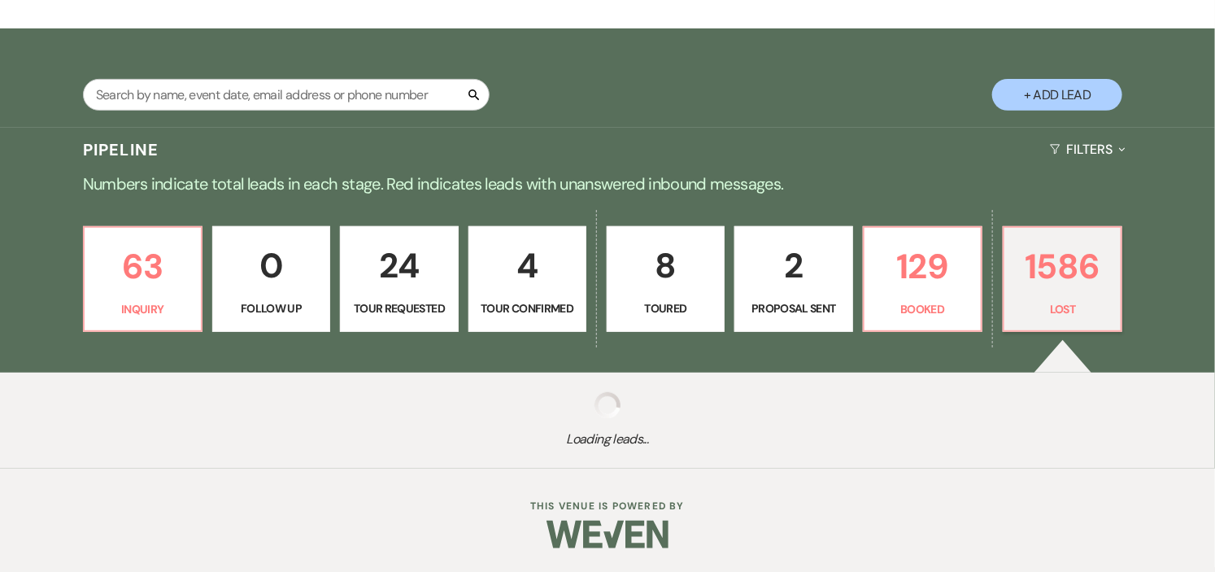
select select "1"
select select "8"
select select "5"
select select "8"
select select "5"
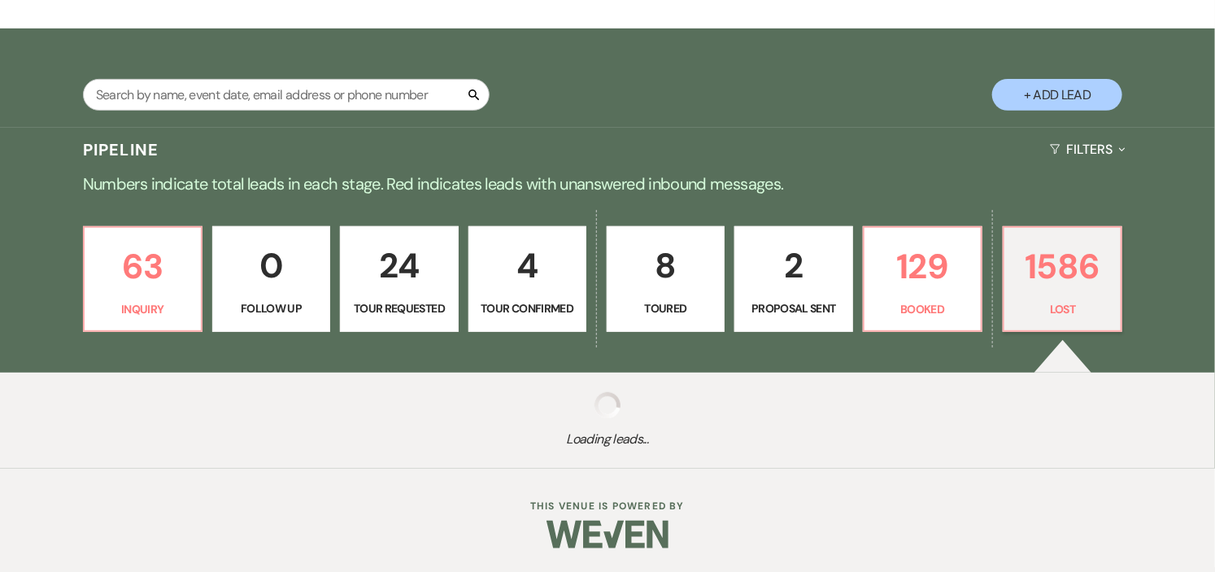
select select "8"
select select "5"
select select "8"
select select "10"
select select "8"
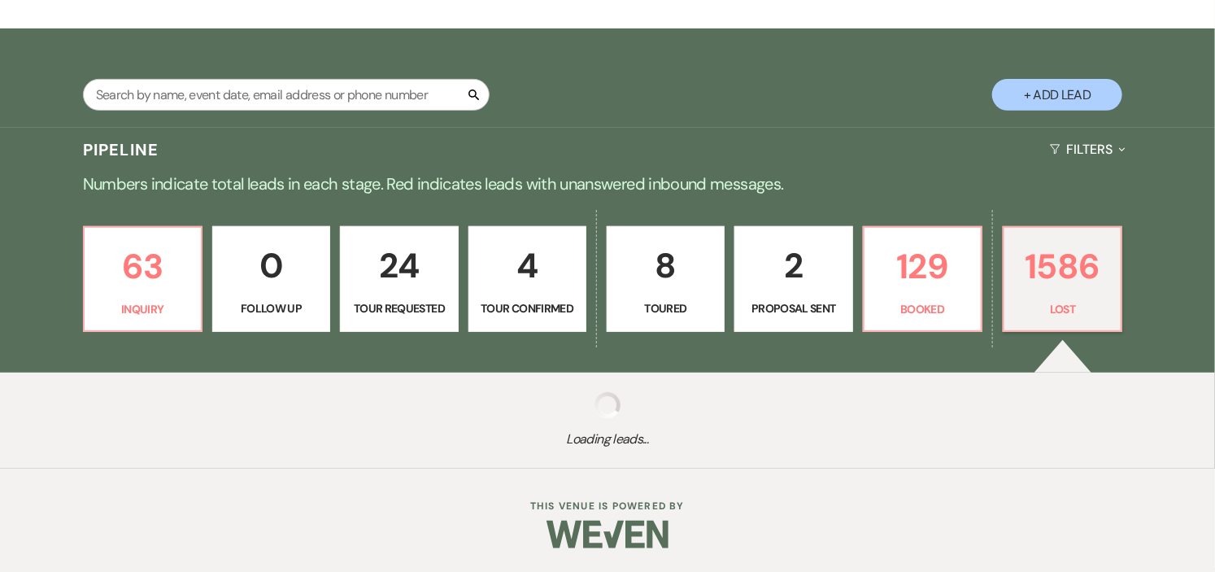
select select "8"
select select "5"
select select "8"
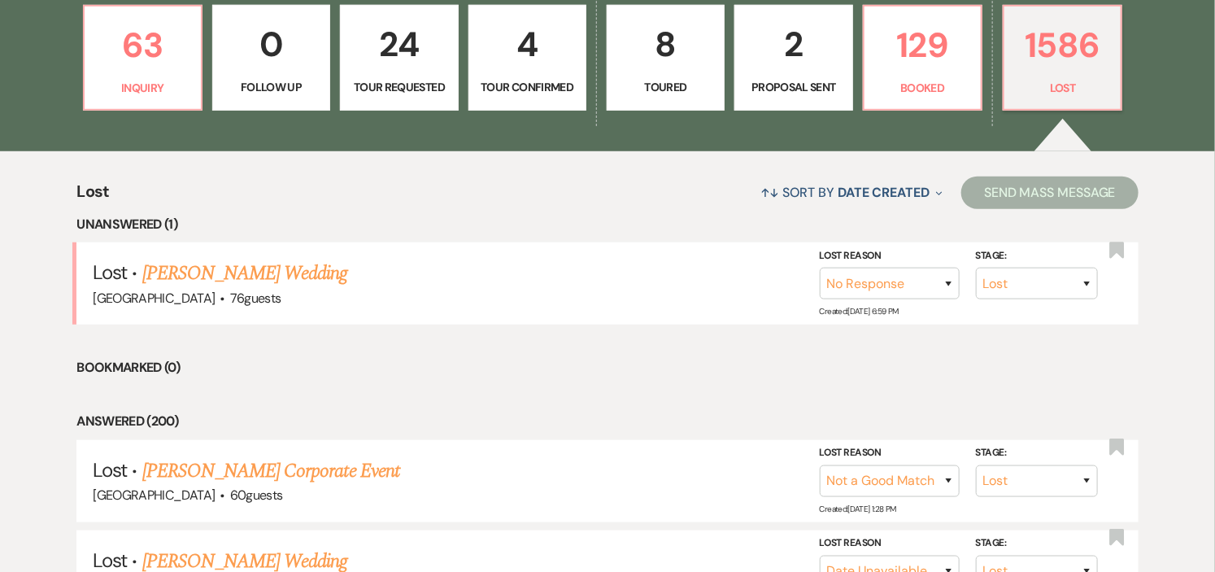
scroll to position [542, 0]
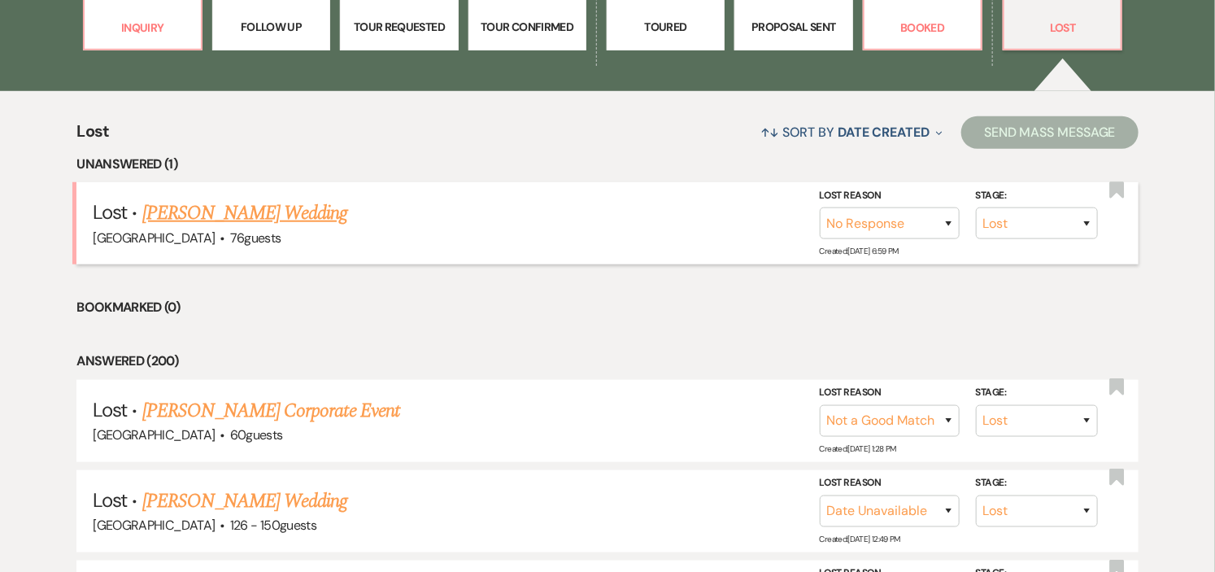
click at [240, 216] on link "[PERSON_NAME] Wedding" at bounding box center [245, 212] width 206 height 29
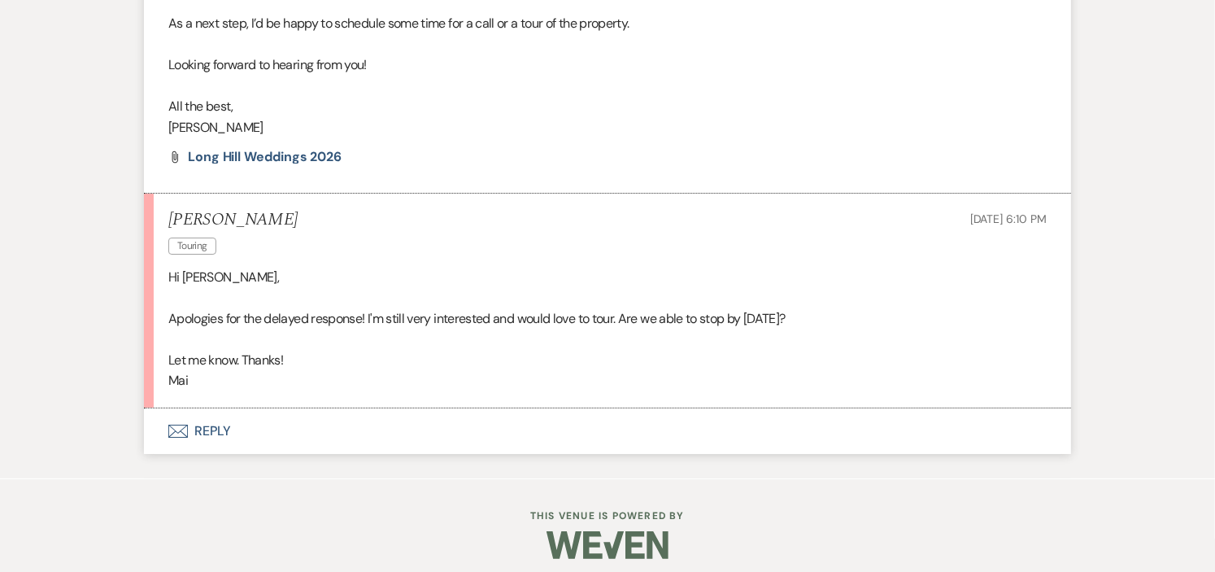
scroll to position [2596, 0]
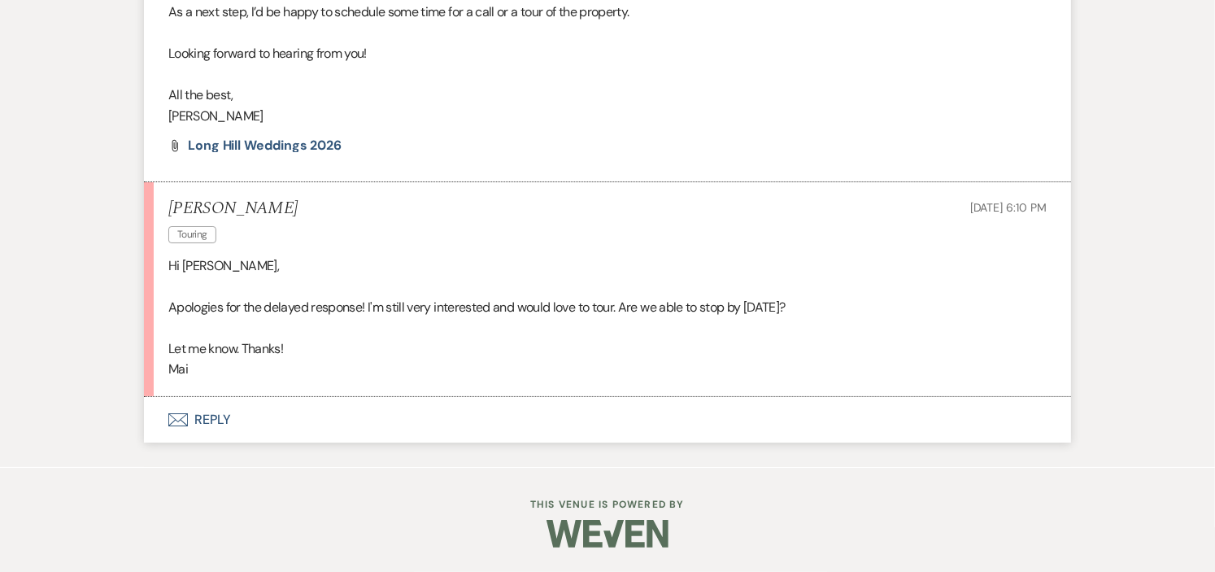
click at [207, 416] on button "Envelope Reply" at bounding box center [607, 420] width 927 height 46
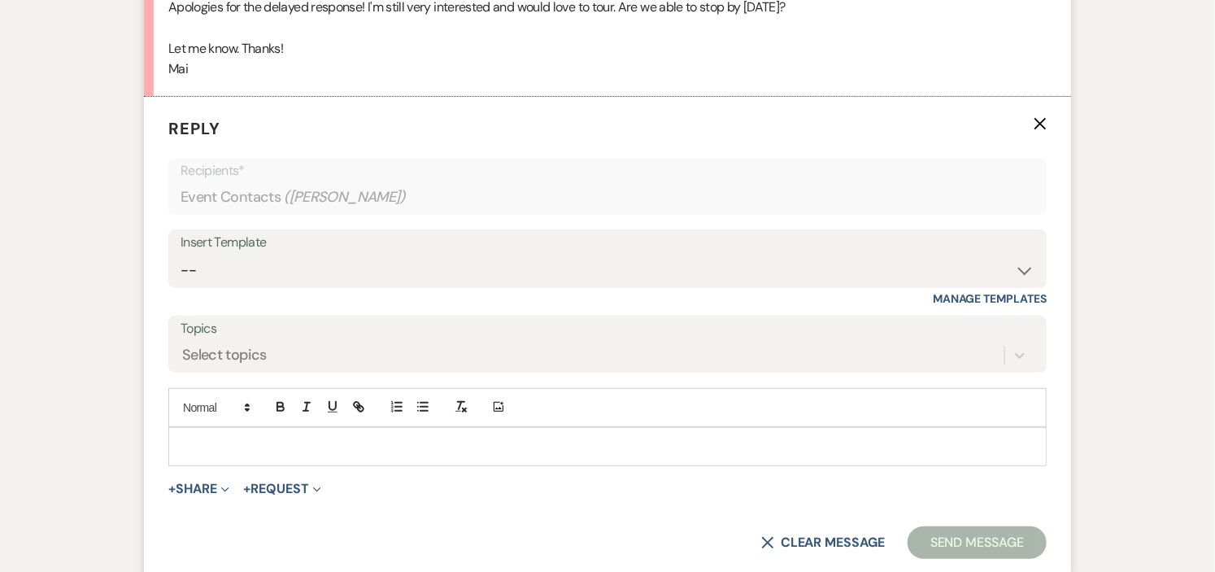
scroll to position [2875, 0]
click at [271, 455] on p at bounding box center [607, 446] width 852 height 18
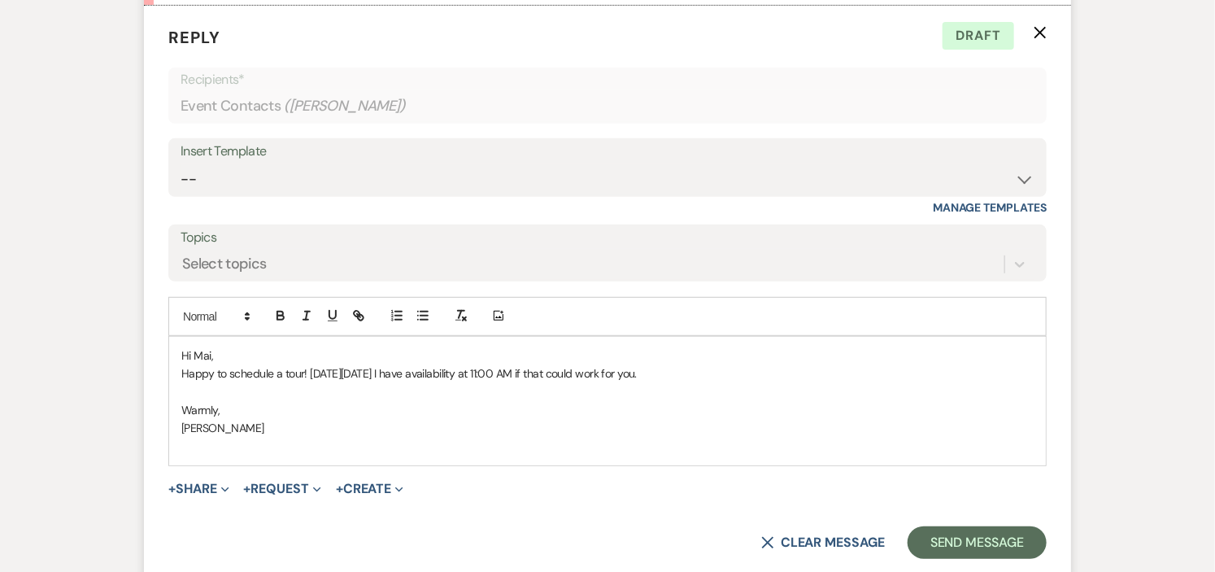
scroll to position [3055, 0]
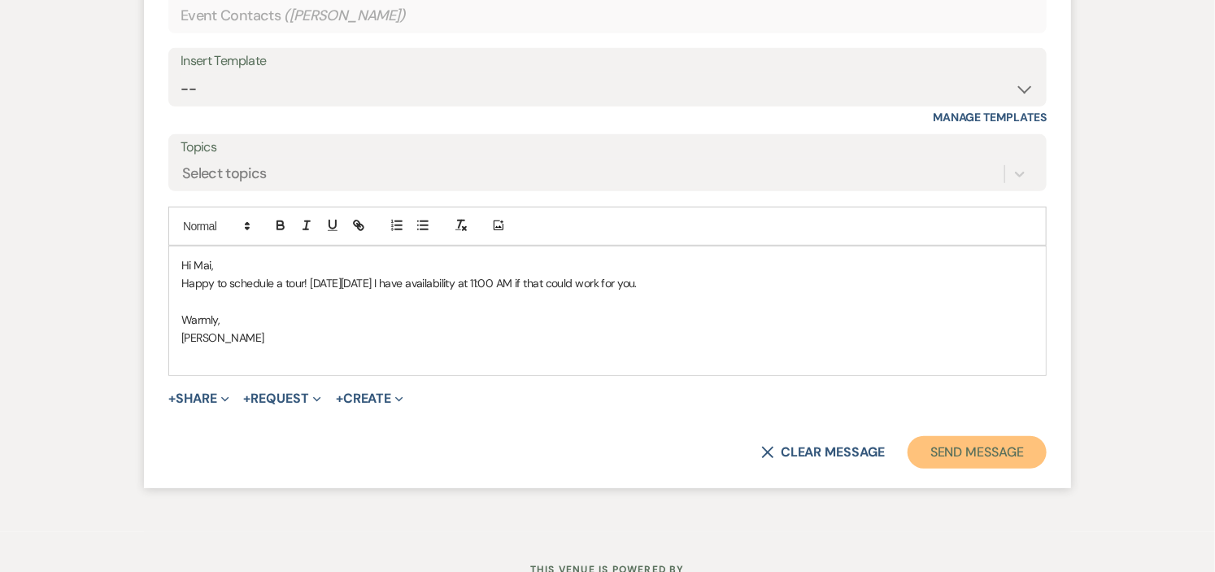
click at [938, 469] on button "Send Message" at bounding box center [977, 452] width 139 height 33
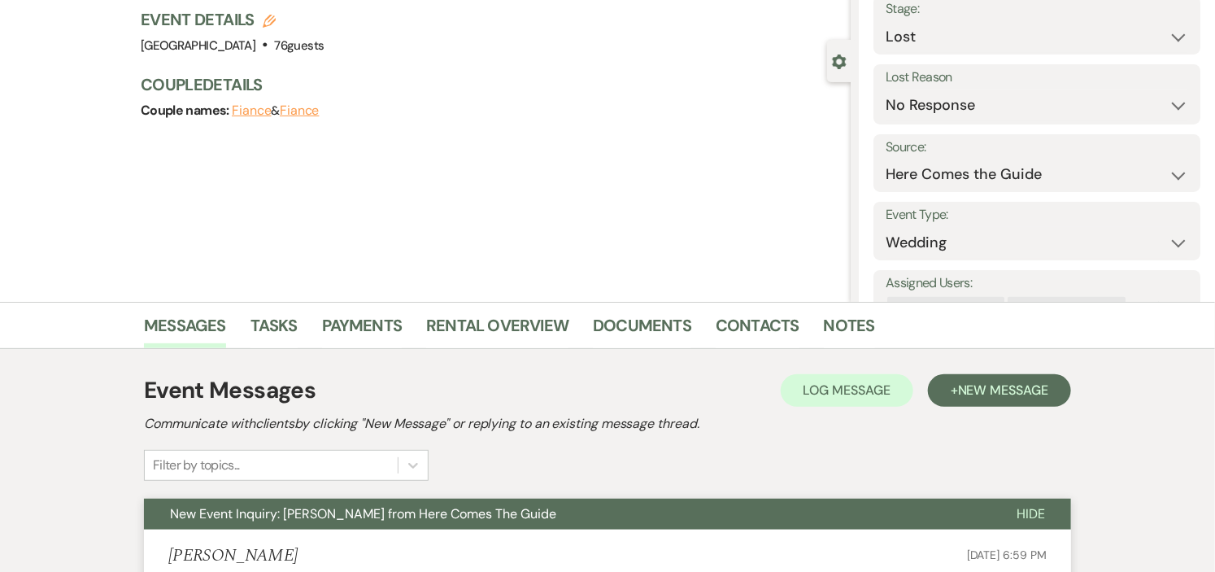
scroll to position [0, 0]
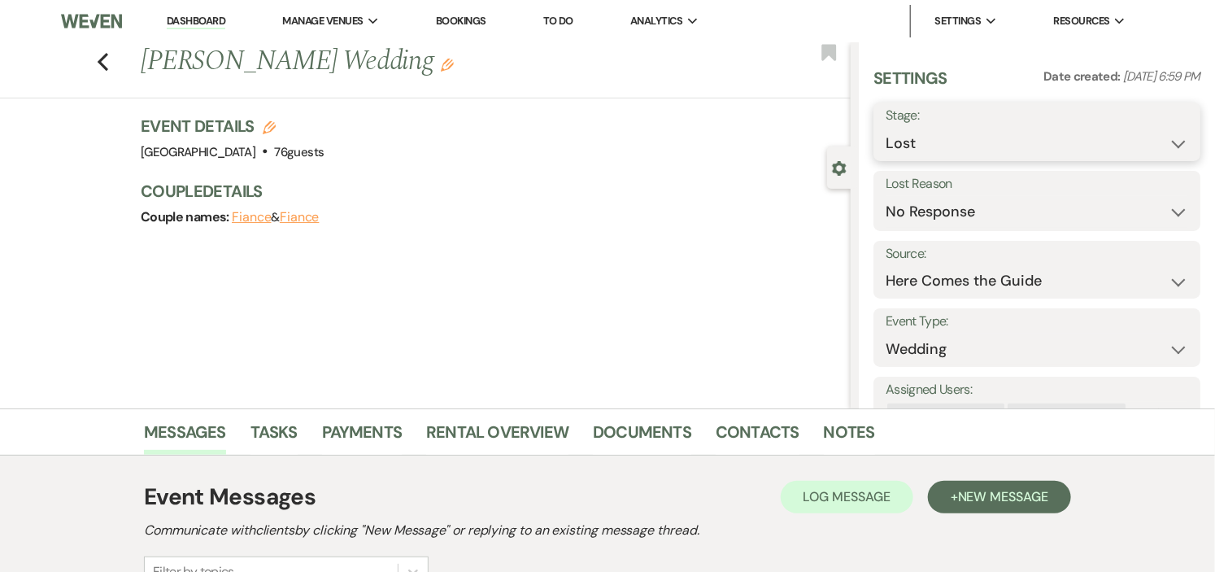
drag, startPoint x: 1174, startPoint y: 142, endPoint x: 1153, endPoint y: 145, distance: 21.4
click at [1172, 142] on select "Inquiry Follow Up Tour Requested Tour Confirmed Toured Proposal Sent Booked Lost" at bounding box center [1037, 144] width 303 height 32
click at [886, 128] on select "Inquiry Follow Up Tour Requested Tour Confirmed Toured Proposal Sent Booked Lost" at bounding box center [1037, 144] width 303 height 32
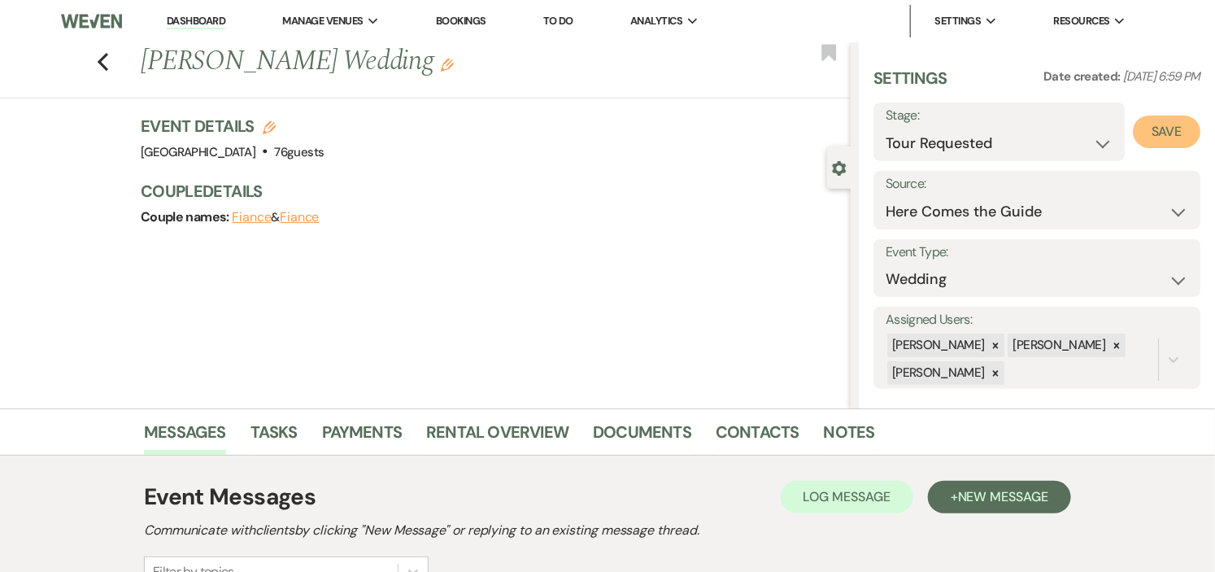
drag, startPoint x: 1148, startPoint y: 133, endPoint x: 1139, endPoint y: 131, distance: 9.1
click at [1148, 132] on button "Save" at bounding box center [1167, 132] width 68 height 33
click at [207, 17] on link "Dashboard" at bounding box center [196, 21] width 59 height 15
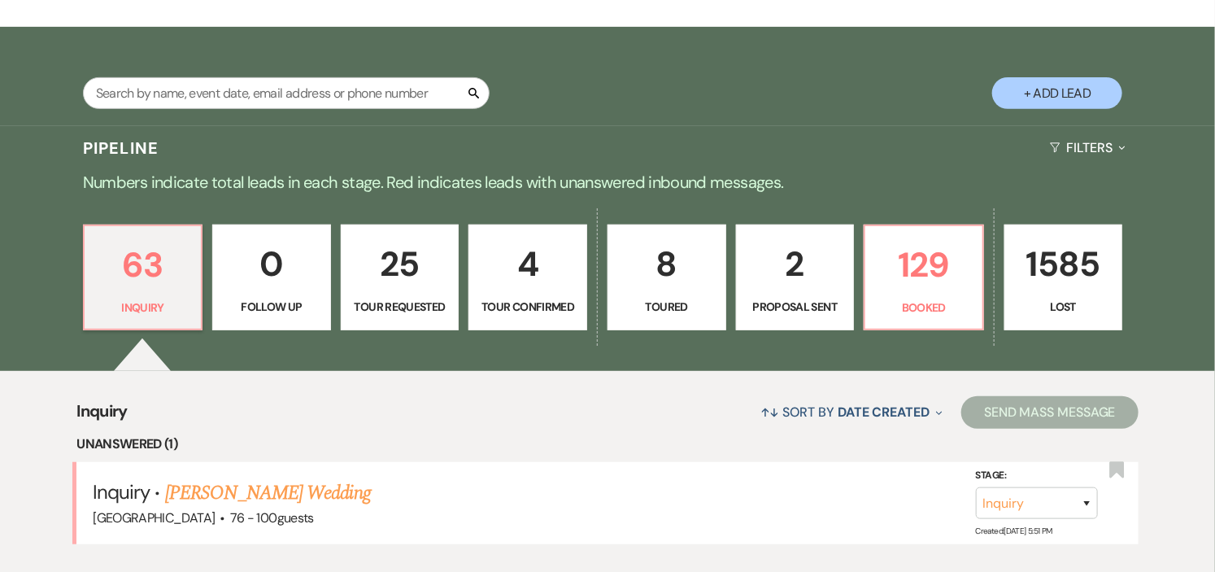
scroll to position [361, 0]
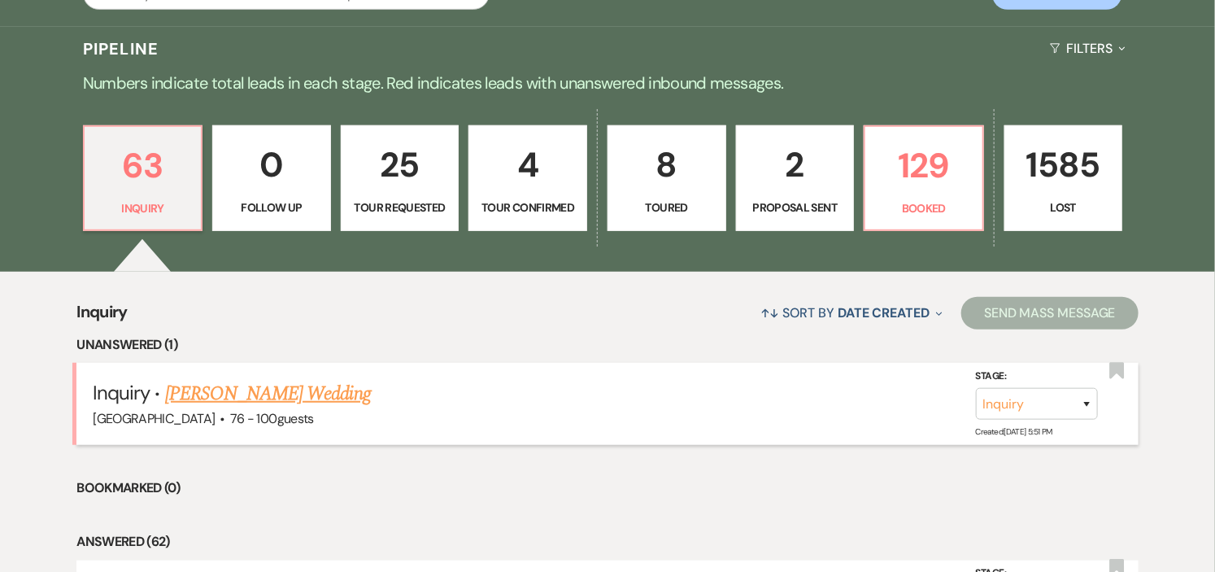
click at [272, 396] on link "[PERSON_NAME] Wedding" at bounding box center [268, 393] width 206 height 29
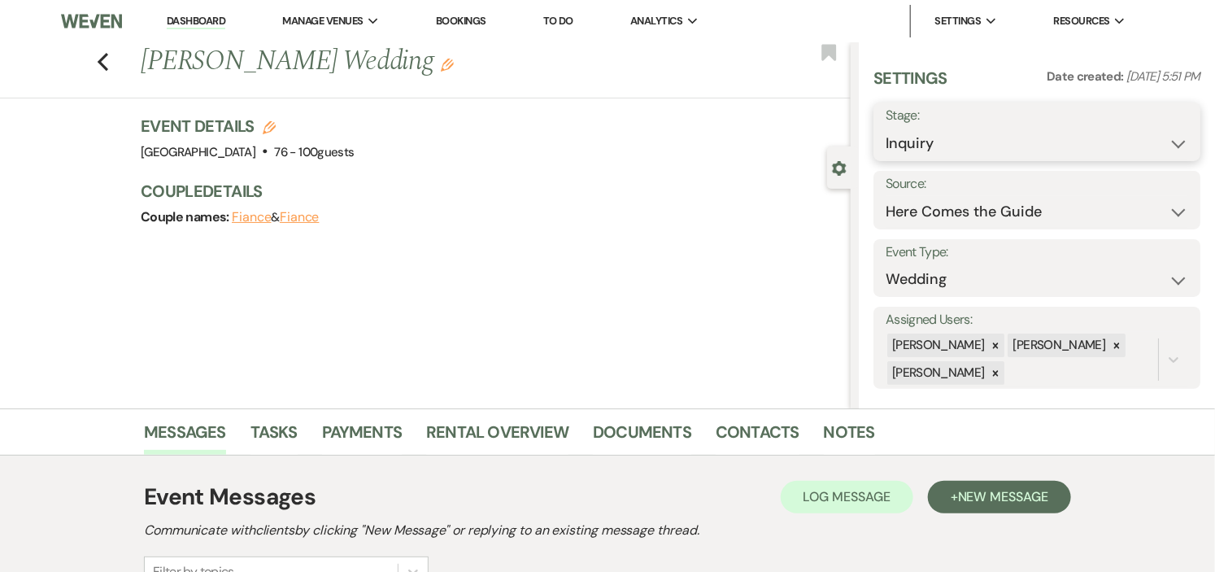
click at [1170, 141] on select "Inquiry Follow Up Tour Requested Tour Confirmed Toured Proposal Sent Booked Lost" at bounding box center [1037, 144] width 303 height 32
click at [886, 128] on select "Inquiry Follow Up Tour Requested Tour Confirmed Toured Proposal Sent Booked Lost" at bounding box center [1037, 144] width 303 height 32
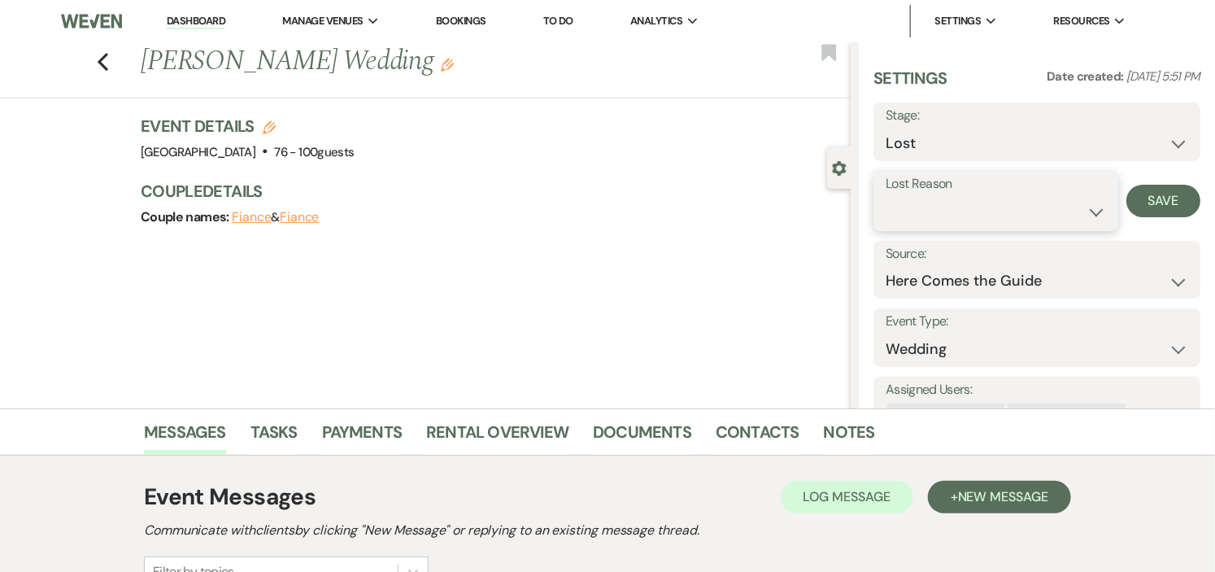
click at [1079, 212] on select "Booked Elsewhere Budget Date Unavailable No Response Not a Good Match Capacity …" at bounding box center [996, 212] width 220 height 32
click at [886, 196] on select "Booked Elsewhere Budget Date Unavailable No Response Not a Good Match Capacity …" at bounding box center [996, 212] width 220 height 32
click at [1147, 199] on button "Save" at bounding box center [1164, 201] width 74 height 33
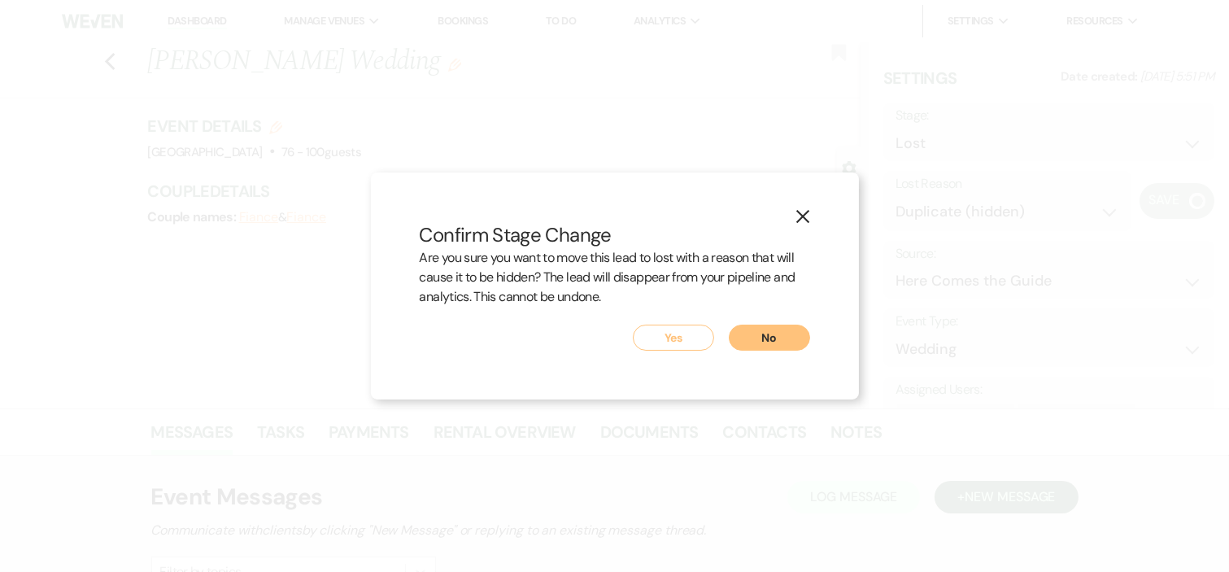
click at [669, 332] on button "Yes" at bounding box center [673, 338] width 81 height 26
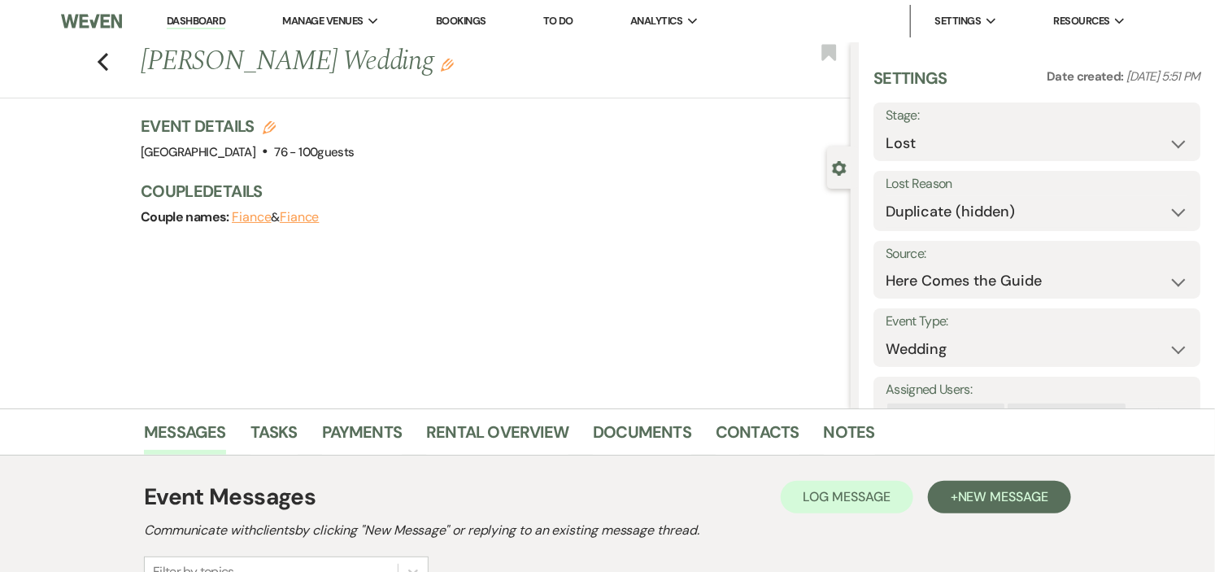
drag, startPoint x: 197, startPoint y: 20, endPoint x: 146, endPoint y: 1, distance: 53.8
click at [197, 20] on link "Dashboard" at bounding box center [196, 21] width 59 height 15
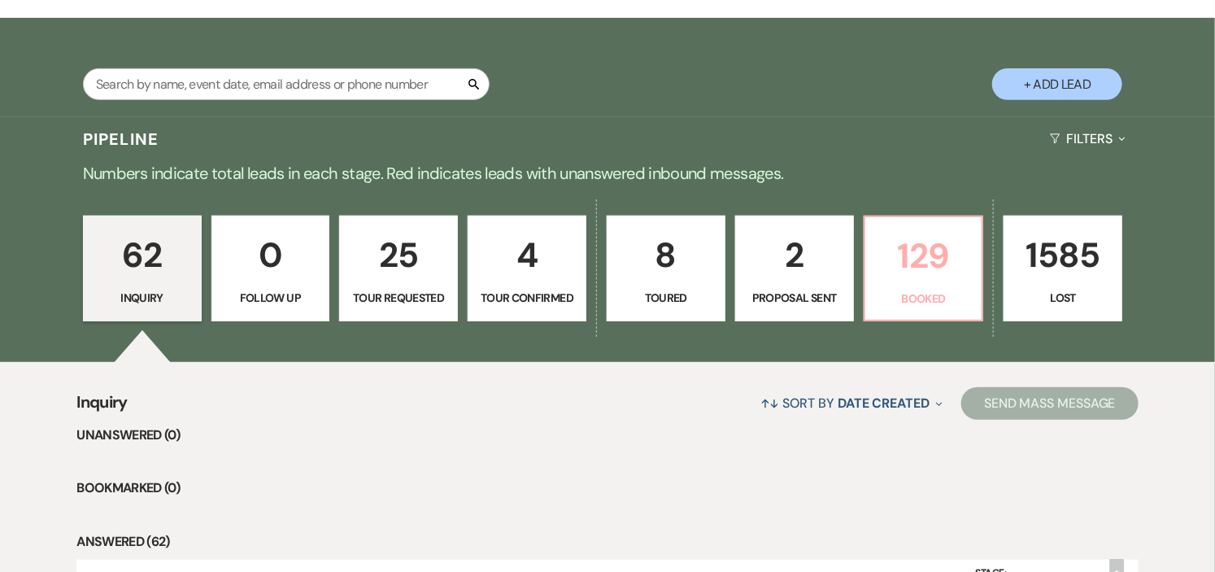
click at [929, 290] on p "Booked" at bounding box center [924, 299] width 98 height 18
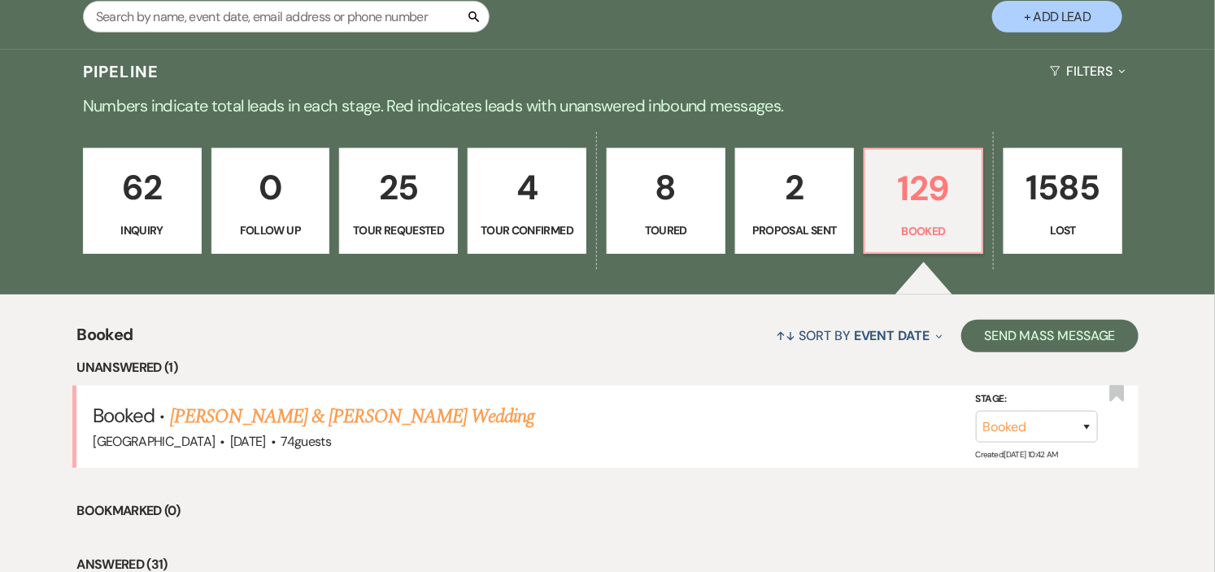
scroll to position [451, 0]
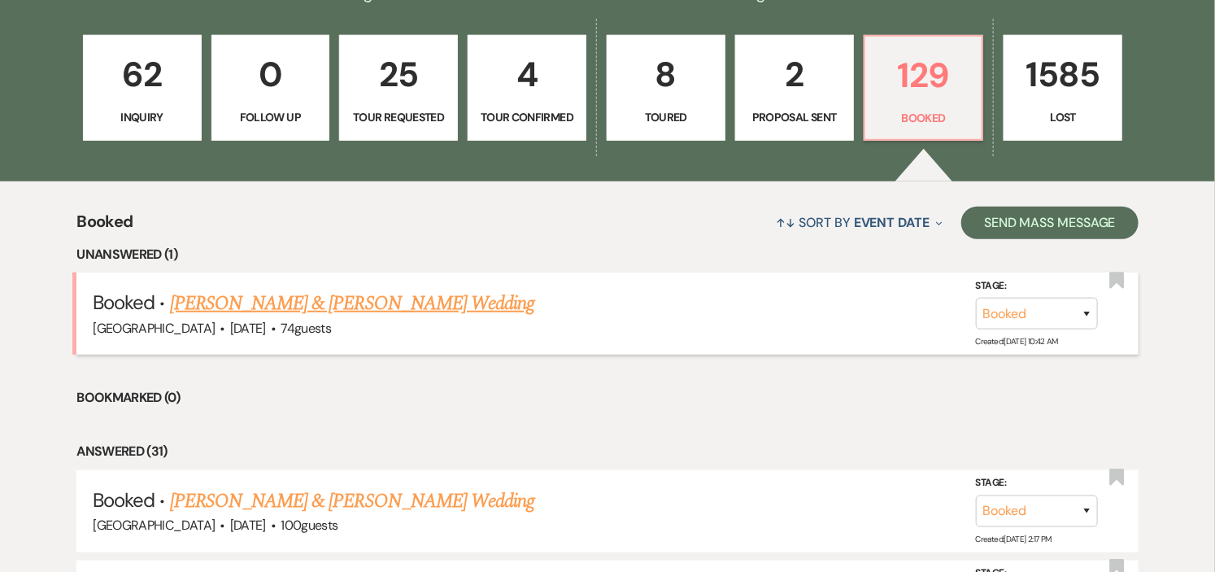
click at [353, 303] on link "[PERSON_NAME] & [PERSON_NAME] Wedding" at bounding box center [352, 303] width 364 height 29
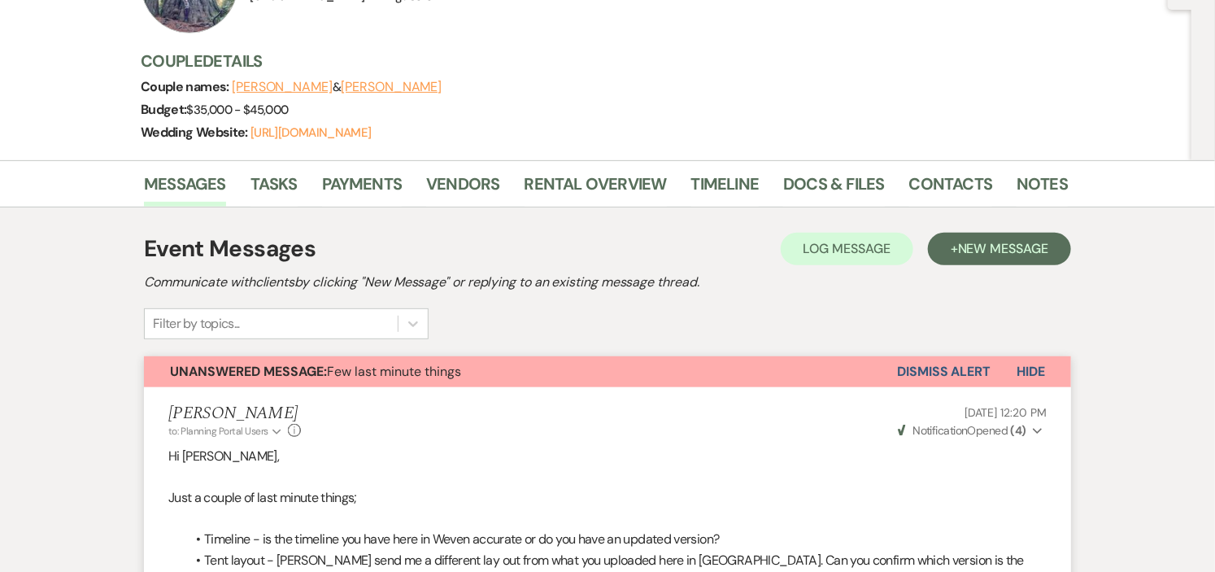
scroll to position [181, 0]
click at [912, 364] on button "Dismiss Alert" at bounding box center [944, 370] width 94 height 31
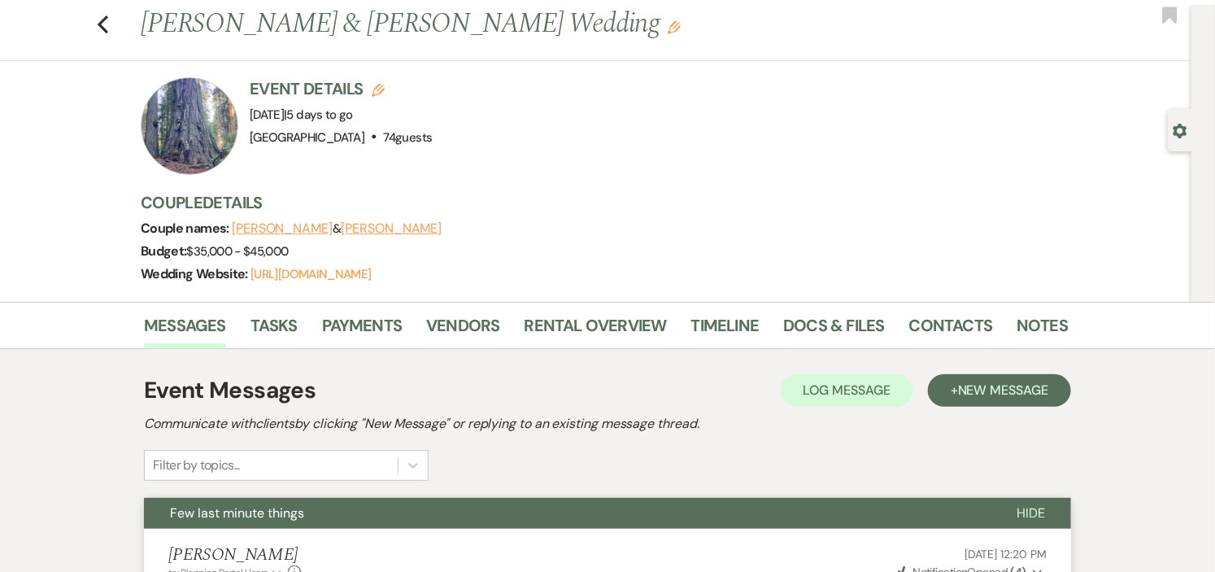
scroll to position [0, 0]
